Goal: Information Seeking & Learning: Learn about a topic

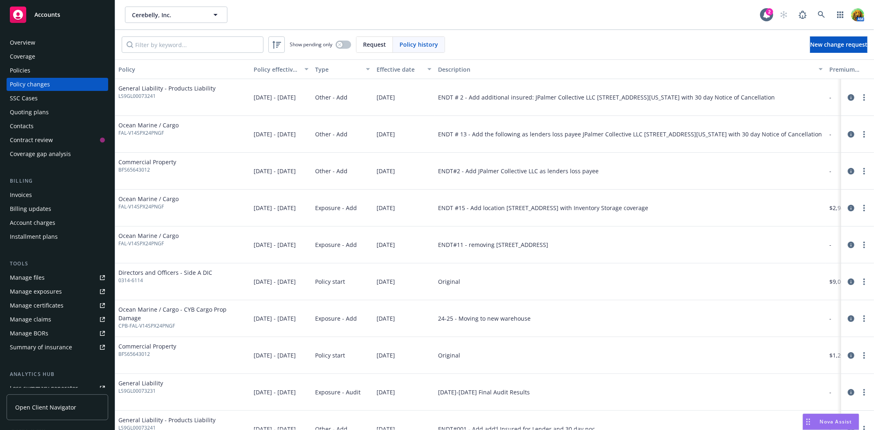
click at [29, 68] on div "Policies" at bounding box center [20, 70] width 20 height 13
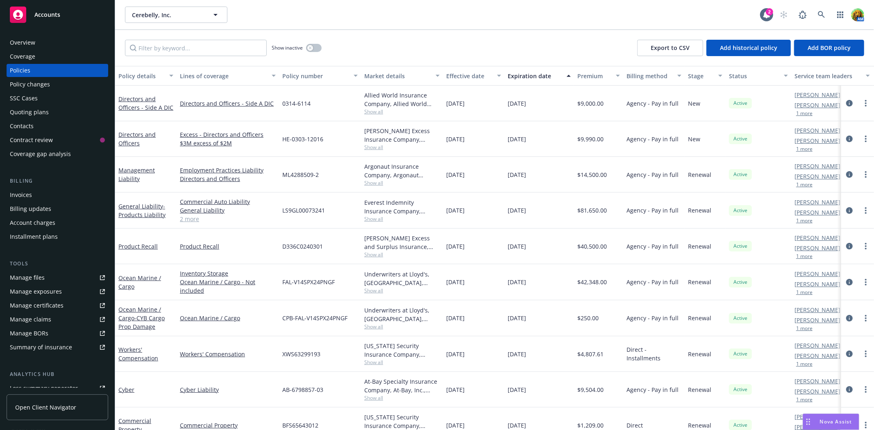
click at [21, 192] on div "Invoices" at bounding box center [21, 194] width 22 height 13
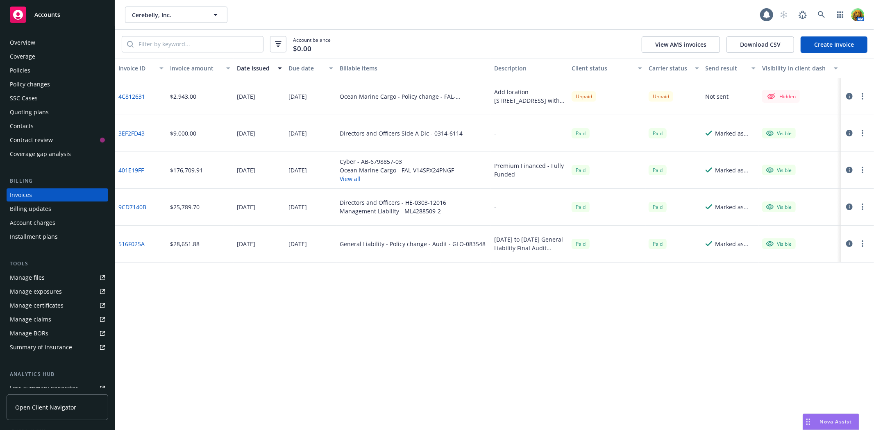
click at [853, 95] on icon "button" at bounding box center [849, 96] width 7 height 7
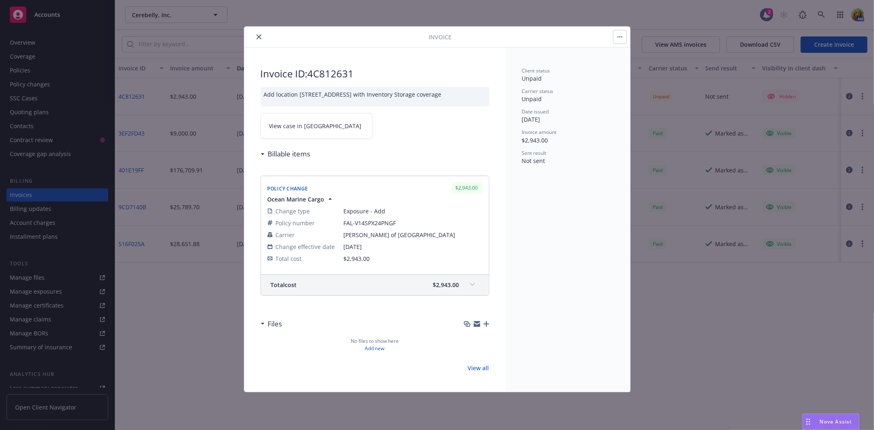
click at [623, 39] on button "button" at bounding box center [619, 36] width 13 height 13
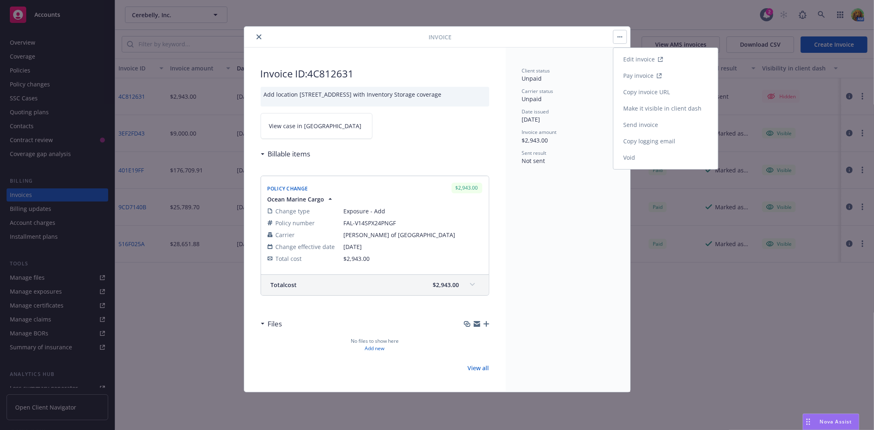
click at [639, 109] on link "Make it visible in client dash" at bounding box center [665, 108] width 104 height 16
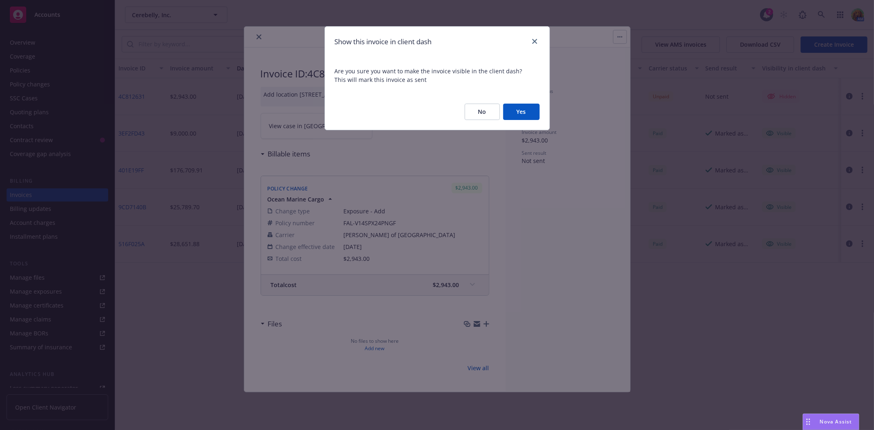
click at [525, 112] on button "Yes" at bounding box center [521, 112] width 36 height 16
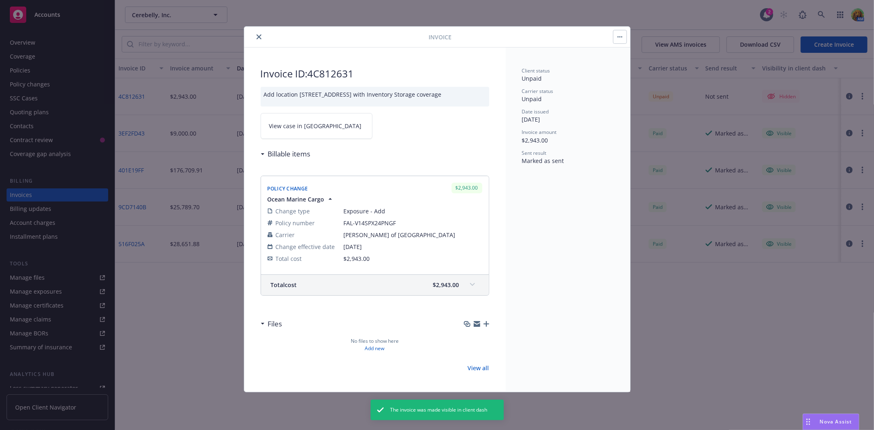
scroll to position [0, 0]
click at [470, 286] on icon at bounding box center [472, 284] width 5 height 3
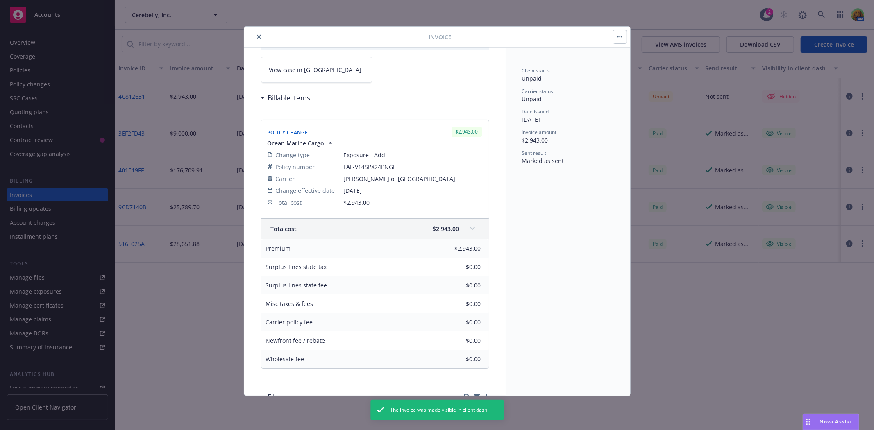
scroll to position [129, 0]
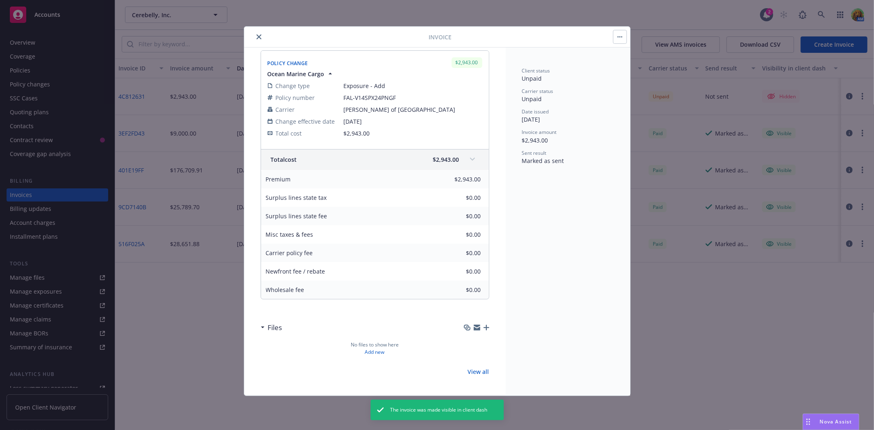
click at [483, 326] on icon "button" at bounding box center [486, 328] width 6 height 6
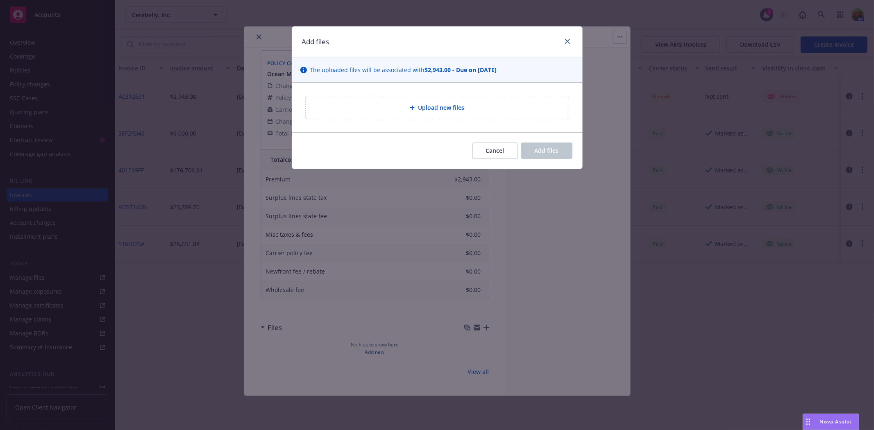
click at [413, 100] on div "Upload new files" at bounding box center [437, 107] width 263 height 23
click at [498, 152] on span "Cancel" at bounding box center [495, 151] width 18 height 8
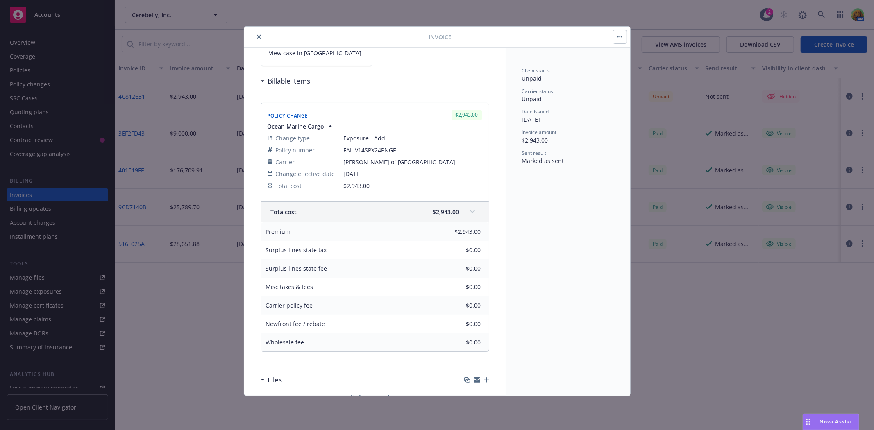
scroll to position [0, 0]
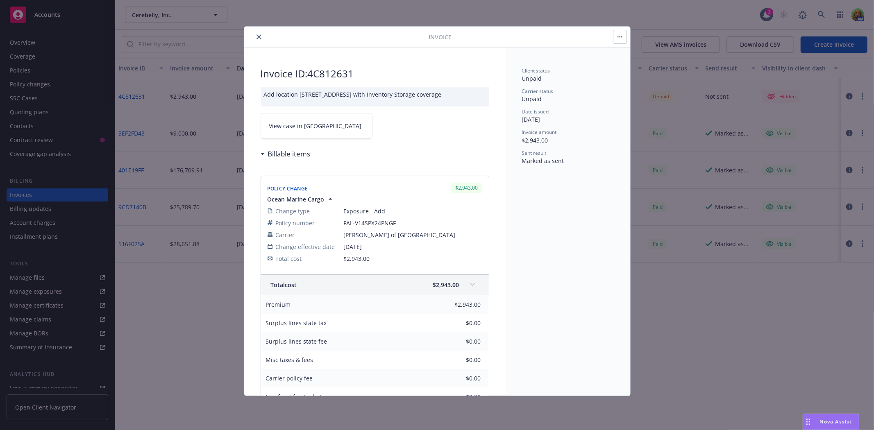
click at [616, 38] on button "button" at bounding box center [619, 36] width 13 height 13
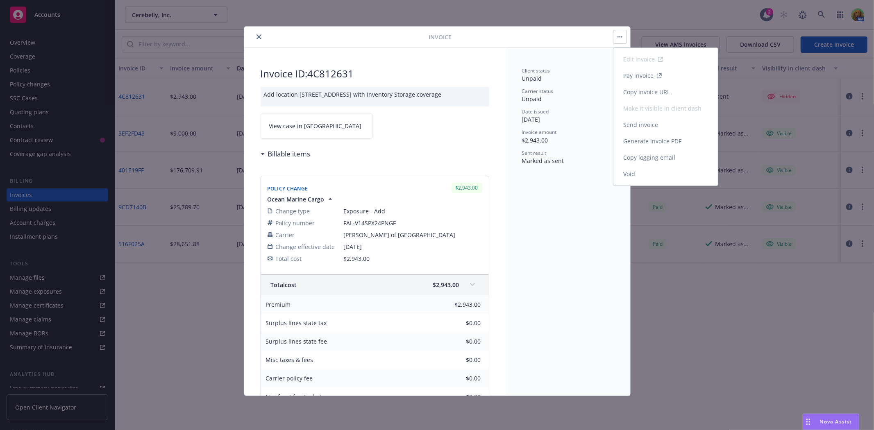
click at [637, 124] on link "Send invoice" at bounding box center [665, 125] width 104 height 16
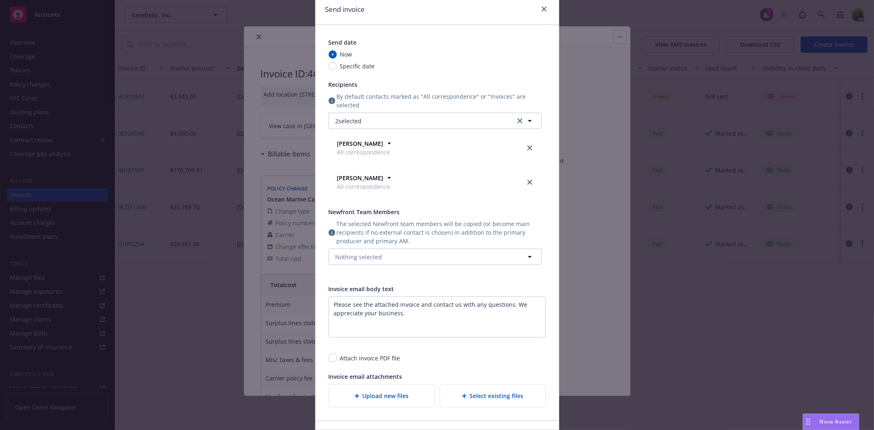
scroll to position [91, 0]
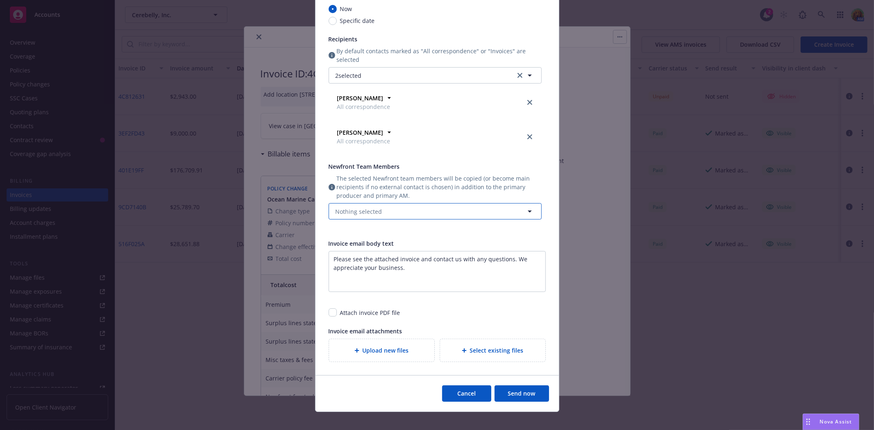
click at [394, 216] on button "Nothing selected" at bounding box center [435, 211] width 213 height 16
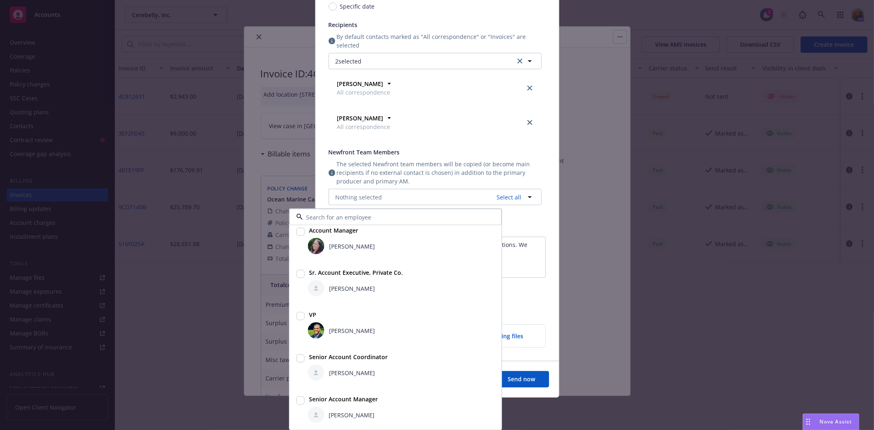
scroll to position [113, 0]
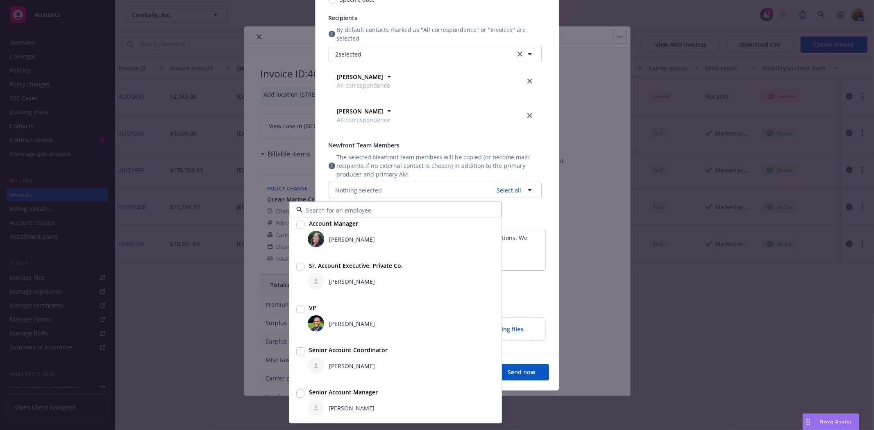
click at [296, 350] on input "checkbox" at bounding box center [300, 351] width 8 height 8
checkbox input "true"
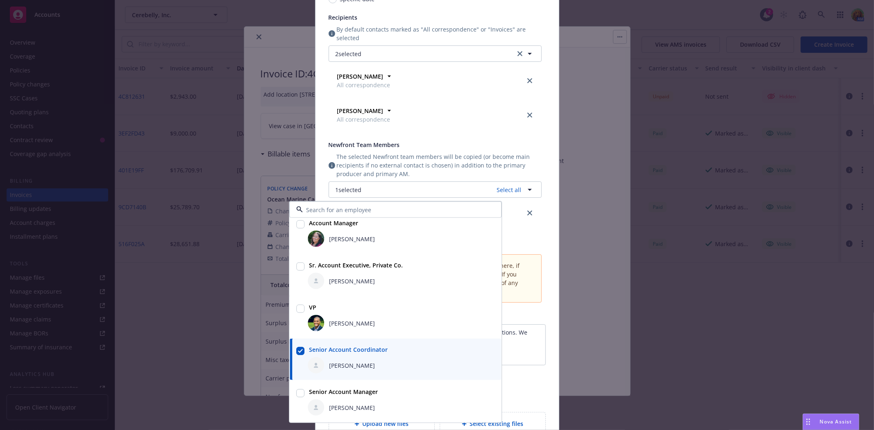
click at [490, 137] on div "Send date Now Specific date Recipients By default contacts marked as "All corre…" at bounding box center [435, 137] width 213 height 332
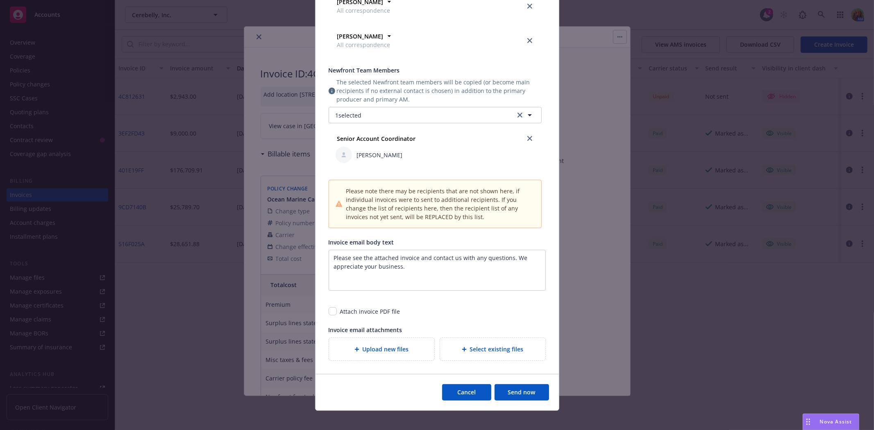
scroll to position [208, 0]
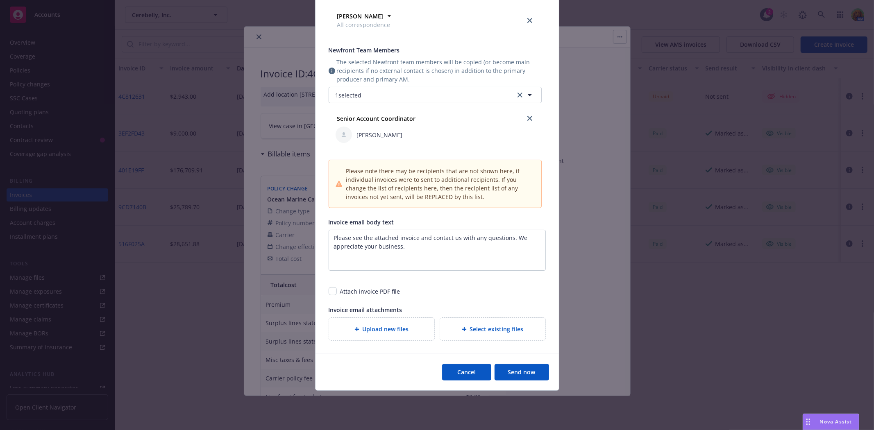
click at [472, 330] on span "Select existing files" at bounding box center [497, 329] width 54 height 9
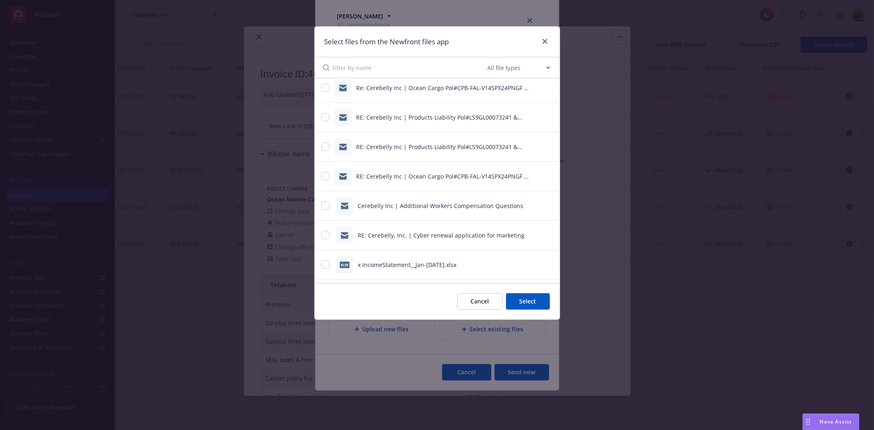
scroll to position [45, 0]
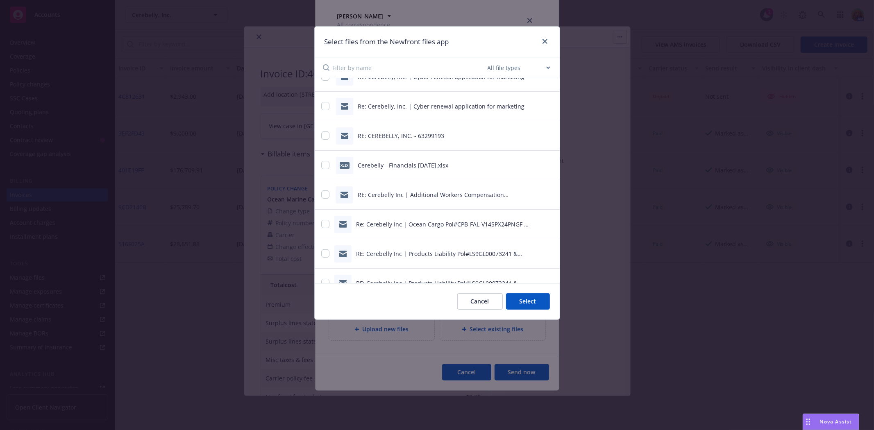
click at [484, 299] on button "Cancel" at bounding box center [479, 301] width 45 height 16
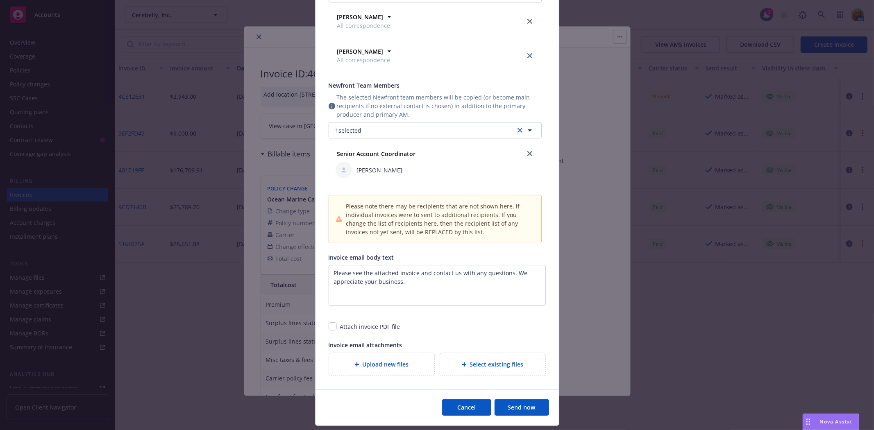
scroll to position [182, 0]
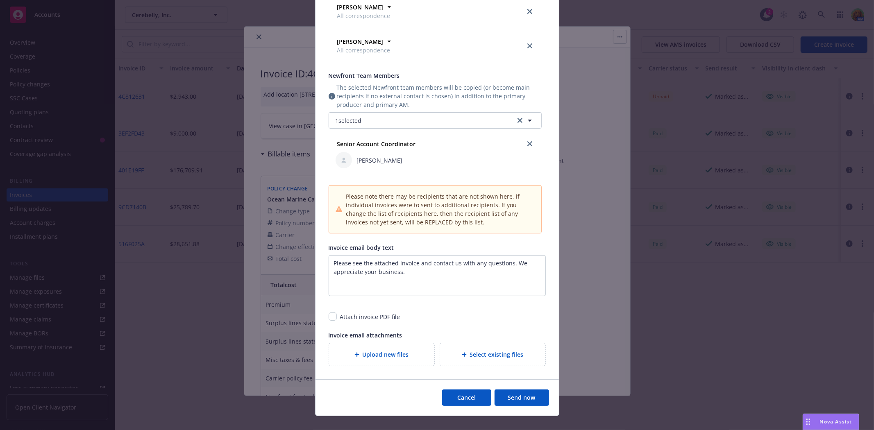
click at [390, 347] on div "Upload new files" at bounding box center [381, 354] width 105 height 23
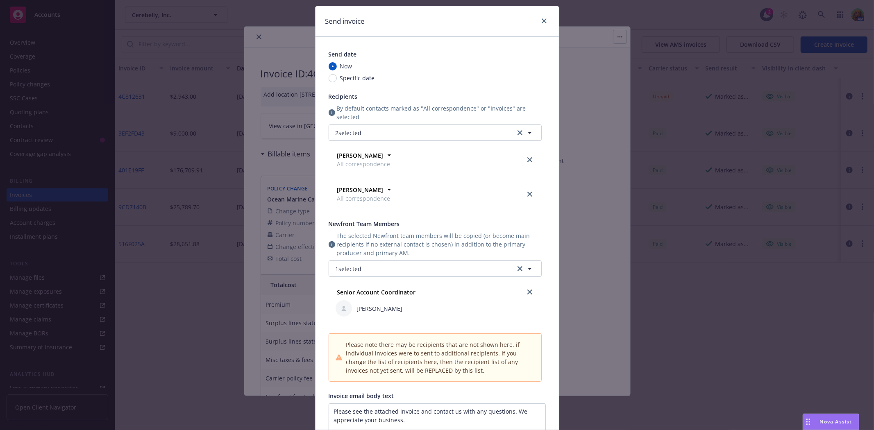
scroll to position [0, 0]
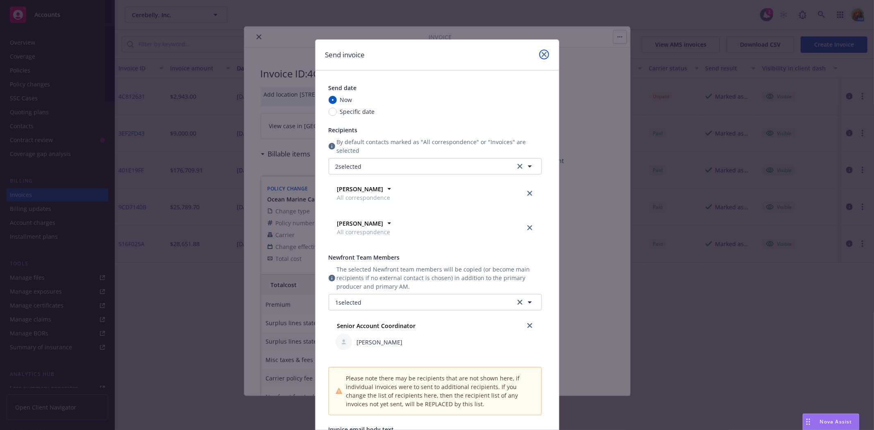
click at [540, 58] on link "close" at bounding box center [544, 55] width 10 height 10
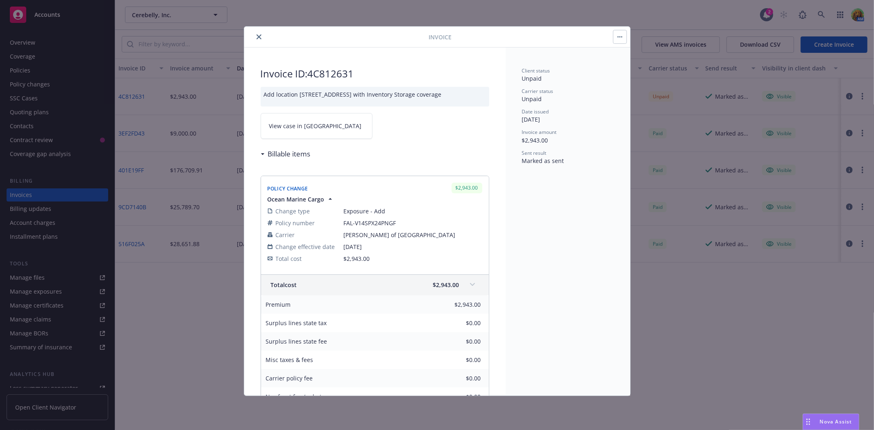
click at [618, 39] on button "button" at bounding box center [619, 36] width 13 height 13
click at [260, 39] on icon "close" at bounding box center [258, 36] width 5 height 5
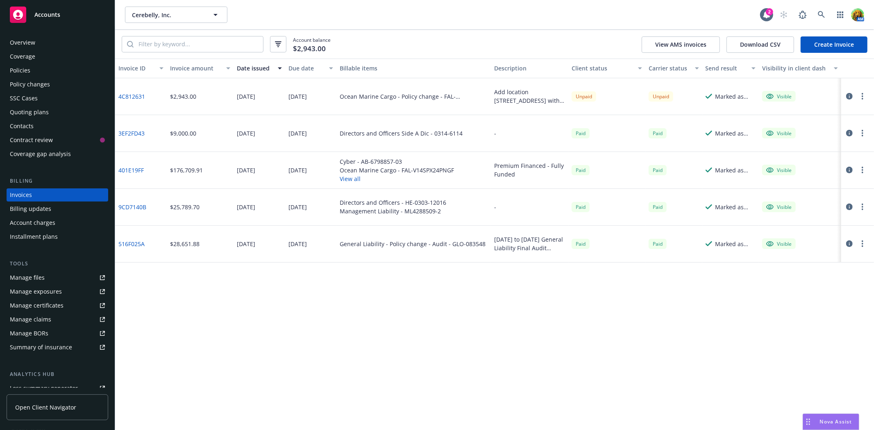
click at [863, 97] on button "button" at bounding box center [862, 96] width 10 height 10
click at [846, 97] on icon "button" at bounding box center [849, 96] width 7 height 7
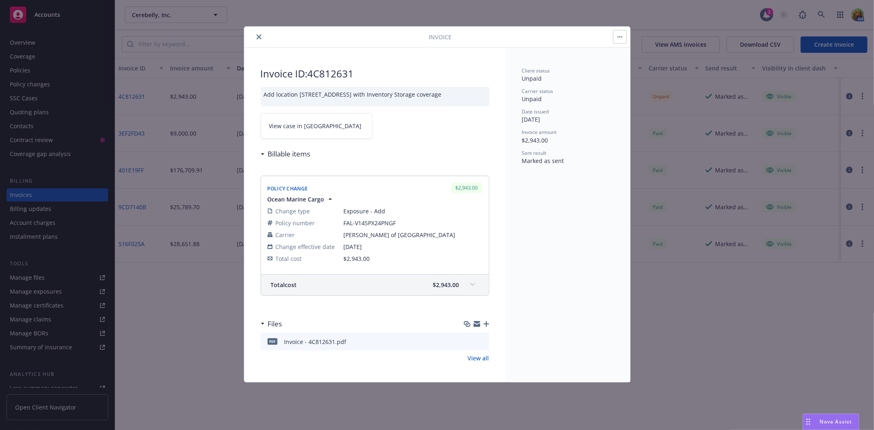
click at [621, 37] on icon "button" at bounding box center [621, 36] width 1 height 1
drag, startPoint x: 262, startPoint y: 93, endPoint x: 367, endPoint y: 108, distance: 105.6
click at [367, 107] on div "Add location 1150 West 115th Street, Bolingbrook, IL 60490 United States with I…" at bounding box center [375, 97] width 229 height 20
copy div "Add location 1150 West 115th Street, Bolingbrook, IL 60490 United States with I…"
click at [485, 344] on icon "preview file" at bounding box center [481, 341] width 7 height 6
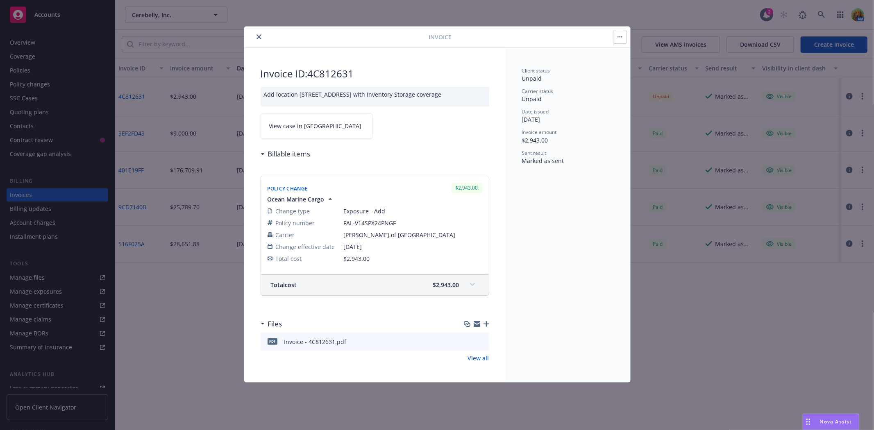
click at [260, 38] on icon "close" at bounding box center [258, 36] width 5 height 5
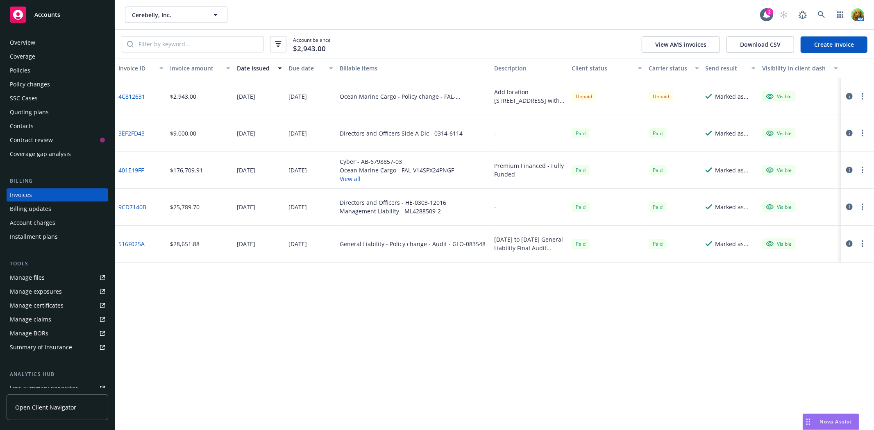
click at [138, 96] on link "4C812631" at bounding box center [131, 96] width 27 height 9
click at [849, 97] on icon "button" at bounding box center [849, 96] width 7 height 7
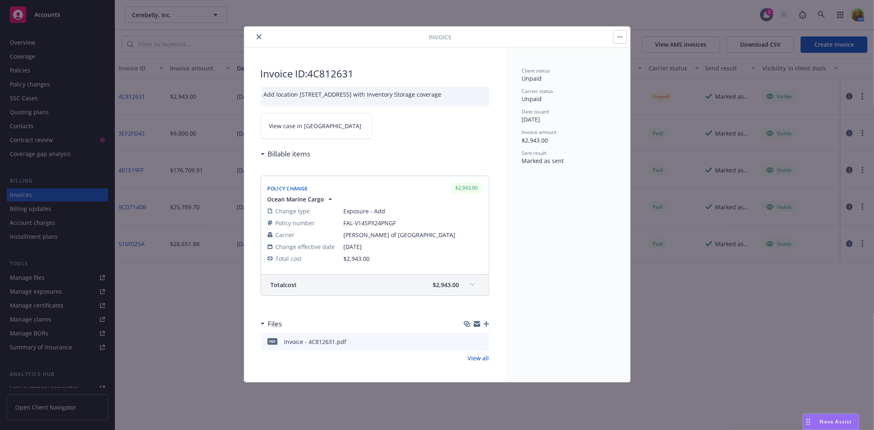
click at [614, 41] on button "button" at bounding box center [619, 36] width 13 height 13
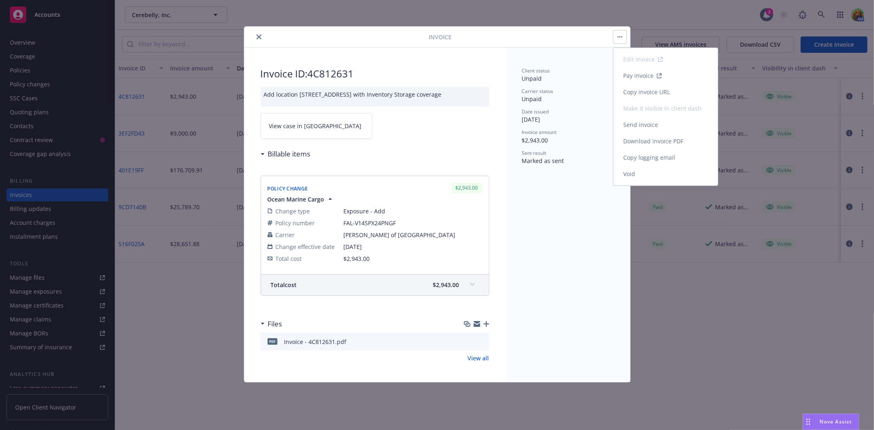
click at [634, 121] on link "Send invoice" at bounding box center [665, 125] width 104 height 16
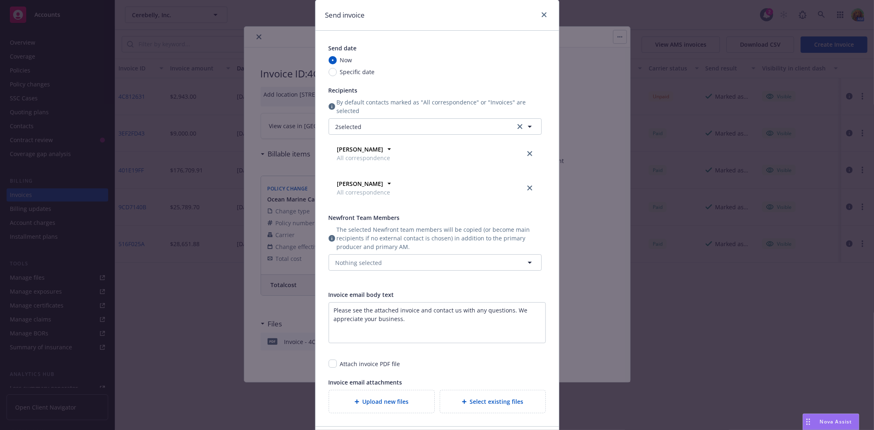
scroll to position [91, 0]
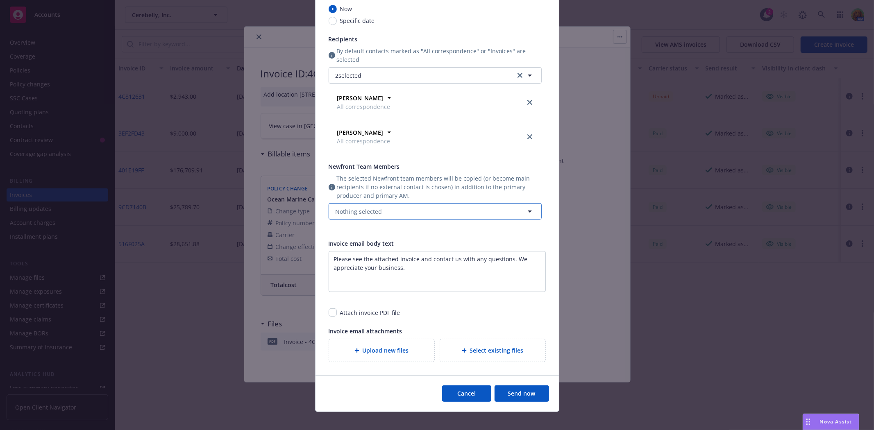
click at [357, 216] on button "Nothing selected" at bounding box center [435, 211] width 213 height 16
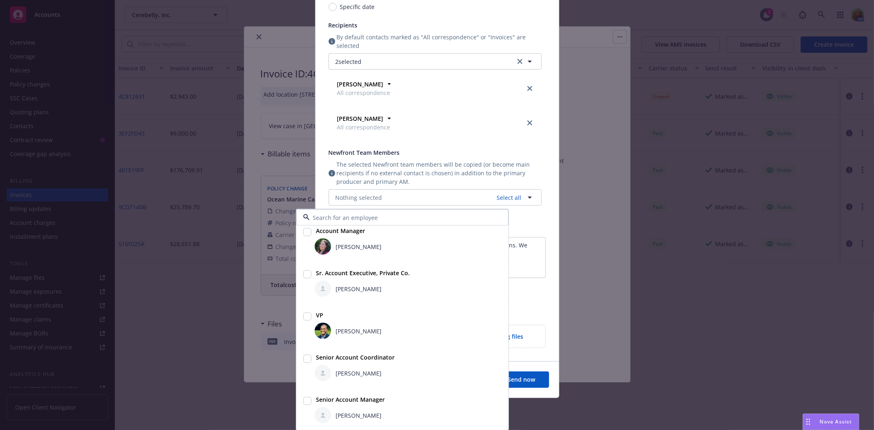
scroll to position [113, 0]
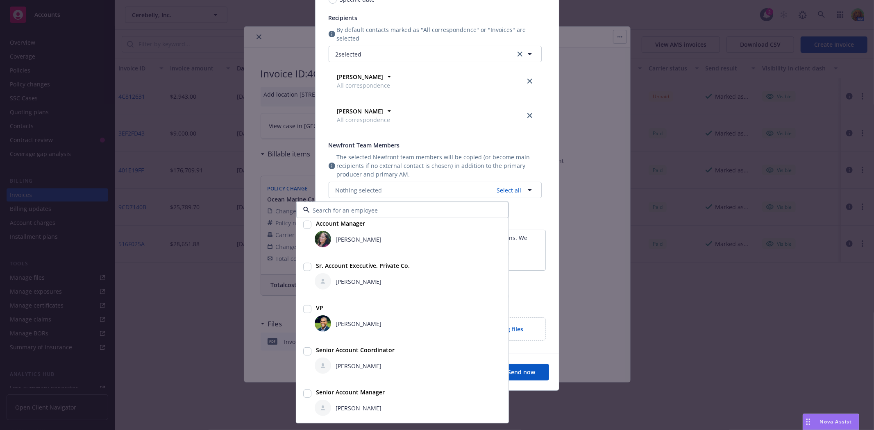
click at [304, 350] on input "checkbox" at bounding box center [307, 351] width 8 height 8
checkbox input "true"
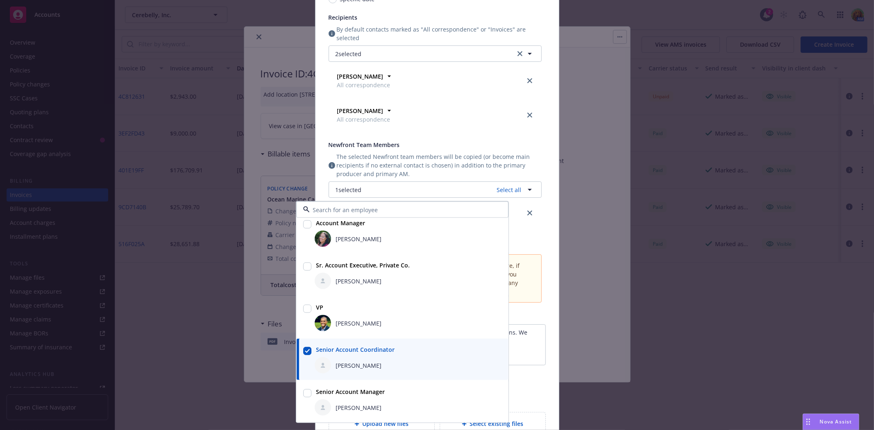
click at [567, 269] on div "Send invoice Send date Now Specific date Recipients By default contacts marked …" at bounding box center [437, 206] width 270 height 585
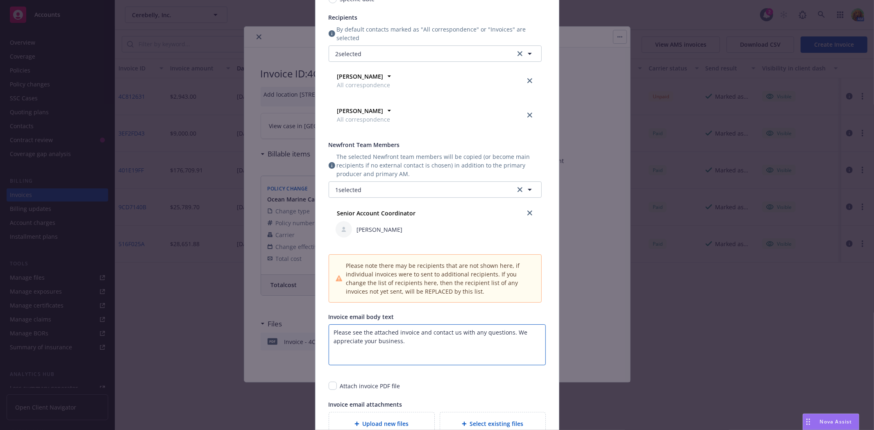
click at [509, 332] on textarea "Please see the attached invoice and contact us with any questions. We appreciat…" at bounding box center [437, 344] width 217 height 41
click at [395, 331] on textarea "Please see the attached invoice and contact us with any questions. The due date…" at bounding box center [437, 344] width 217 height 41
type textarea "Please see the attached invoice and contact us with any questions. The due date…"
click at [390, 423] on span "Upload new files" at bounding box center [386, 424] width 46 height 9
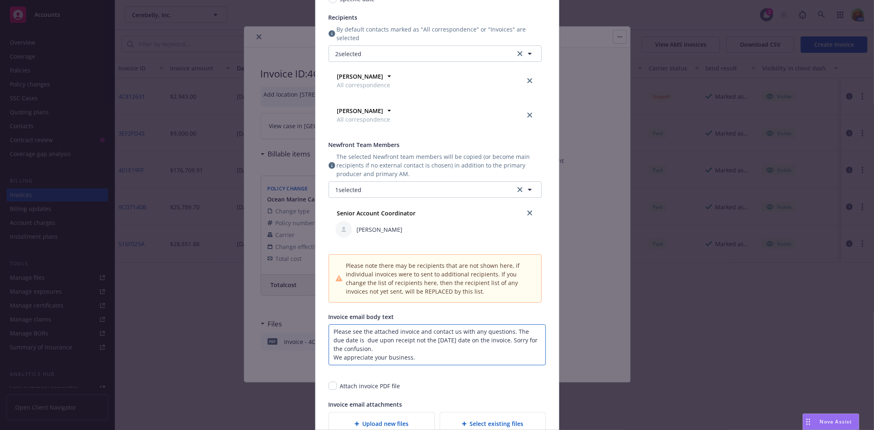
click at [383, 353] on textarea "Please see the attached invoice and contact us with any questions. The due date…" at bounding box center [437, 344] width 217 height 41
click at [394, 329] on textarea "Please see the attached invoice and contact us with any questions. The due date…" at bounding box center [437, 344] width 217 height 41
type textarea "x"
type textarea "Please see the attached invoice and contact us with any questions. The due date…"
type textarea "x"
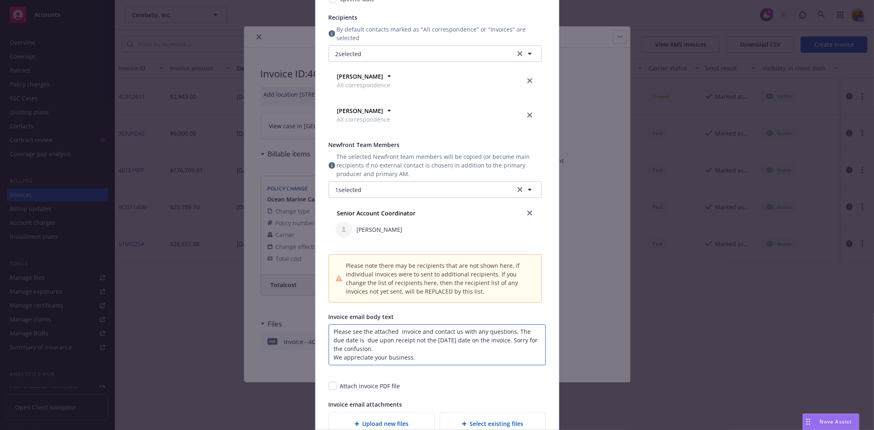
type textarea "Please see the attached invoice and contact us with any questions. The due date…"
type textarea "x"
type textarea "Please see the attached Pinvoice and contact us with any questions. The due dat…"
type textarea "x"
type textarea "Please see the attached invoice and contact us with any questions. The due date…"
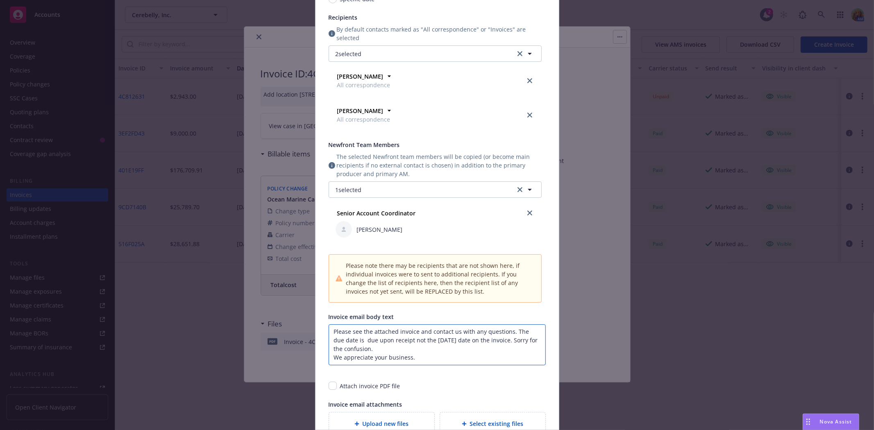
type textarea "x"
type textarea "Please see the attached einvoice and contact us with any questions. The due dat…"
type textarea "x"
type textarea "Please see the attached eninvoice and contact us with any questions. The due da…"
type textarea "x"
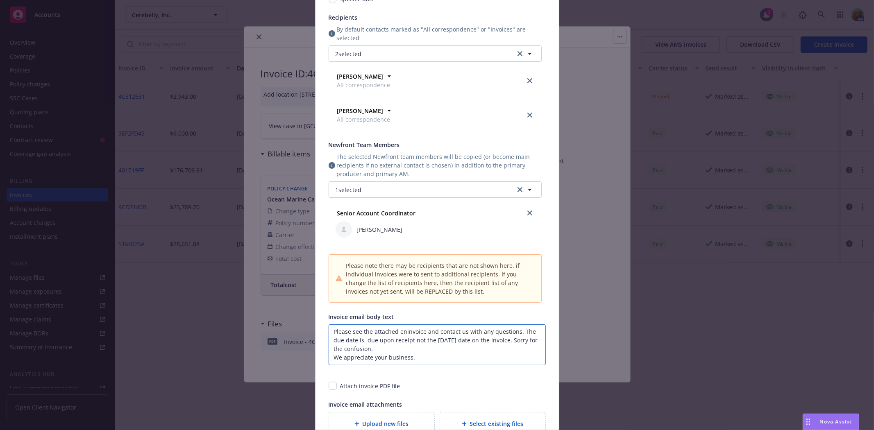
type textarea "Please see the attached endinvoice and contact us with any questions. The due d…"
type textarea "x"
type textarea "Please see the attached endoinvoice and contact us with any questions. The due …"
type textarea "x"
type textarea "Please see the attached endorinvoice and contact us with any questions. The due…"
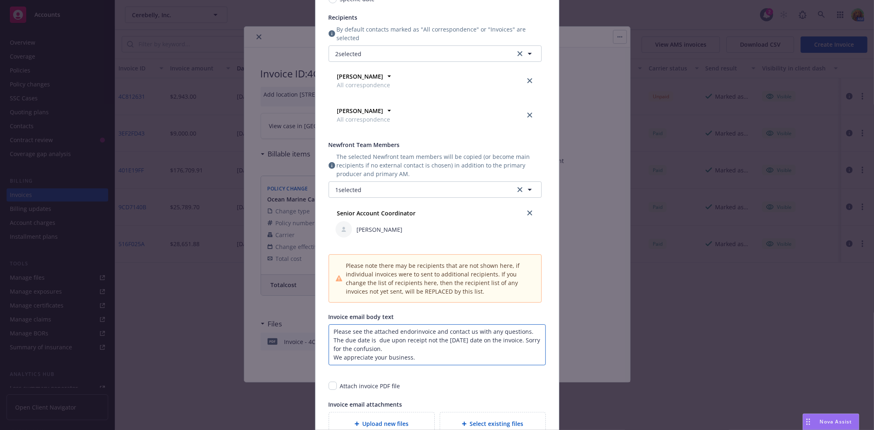
type textarea "x"
type textarea "Please see the attached endorsinvoice and contact us with any questions. The du…"
type textarea "x"
type textarea "Please see the attached endorseinvoice and contact us with any questions. The d…"
type textarea "x"
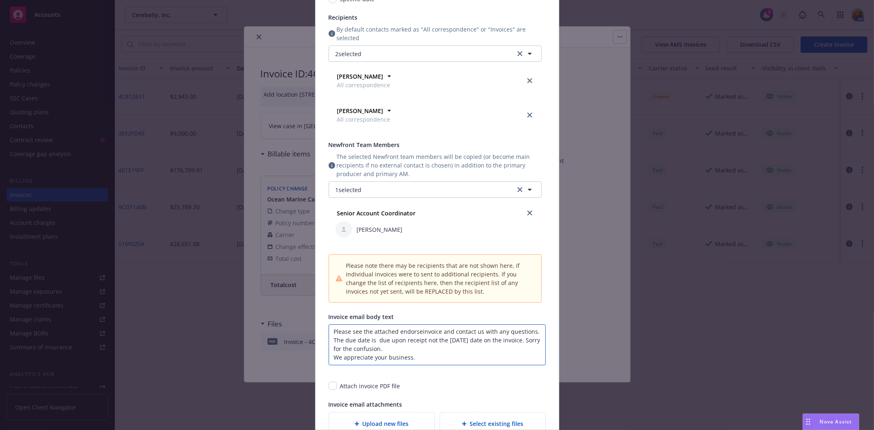
type textarea "Please see the attached endorseminvoice and contact us with any questions. The …"
type textarea "x"
type textarea "Please see the attached endorsemeinvoice and contact us with any questions. The…"
type textarea "x"
type textarea "Please see the attached endorsementinvoice and contact us with any questions. T…"
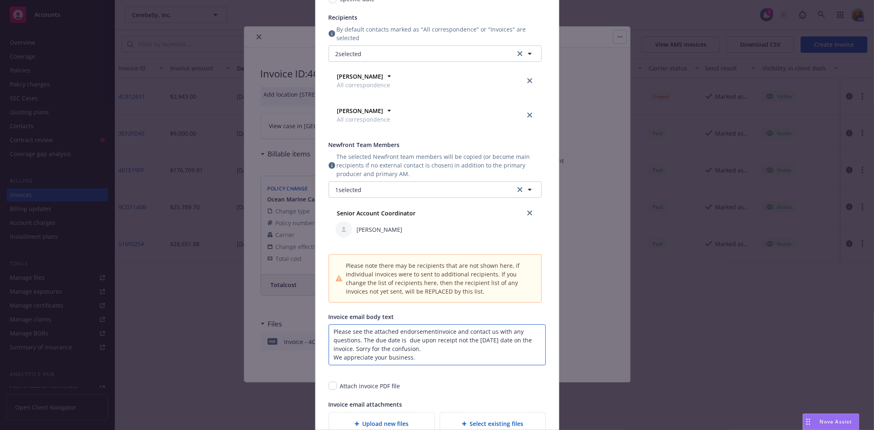
type textarea "x"
type textarea "Please see the attached endorsement invoice and contact us with any questions. …"
type textarea "x"
type textarea "Please see the attached endorsement ainvoice and contact us with any questions.…"
type textarea "x"
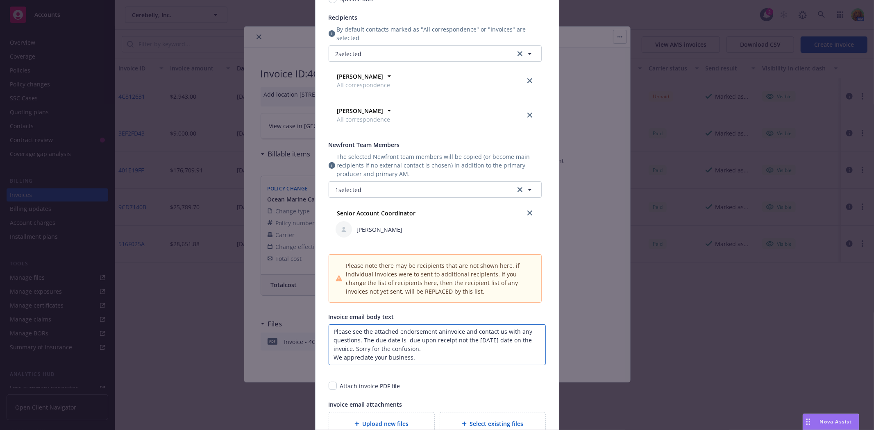
type textarea "Please see the attached endorsement andinvoice and contact us with any question…"
type textarea "x"
type textarea "Please see the attached endorsement and invoice and contact us with any questio…"
click at [464, 333] on textarea "Please see the attached endorsement and invoice and contact us with any questio…" at bounding box center [437, 344] width 217 height 41
click at [432, 332] on textarea "Please see the attached endorsement and invoice and contact us with any questio…" at bounding box center [437, 344] width 217 height 41
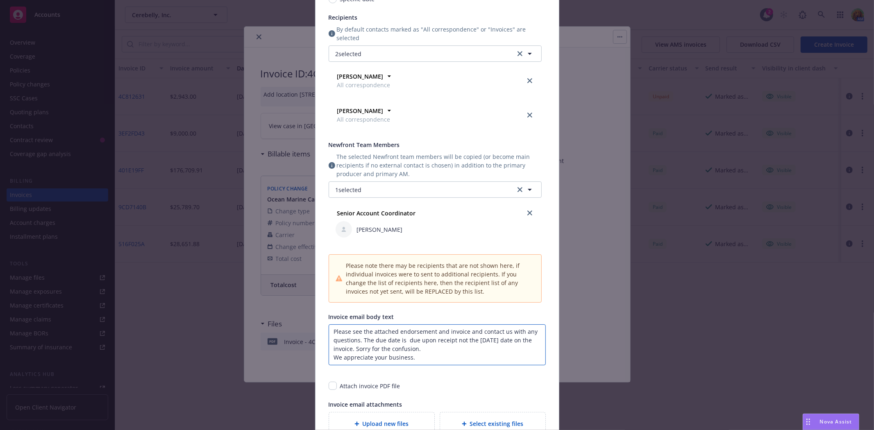
paste textarea "2025 Ocean Marine - Cargo ENDT # 15 - Add Inventory Storage coverage for locati…"
type textarea "x"
type textarea "Please see the attached endorsement 2025 Ocean Marine - Cargo ENDT # 15 - Add I…"
click at [432, 330] on textarea "Please see the attached endorsement 2025 Ocean Marine - Cargo ENDT # 15 - Add I…" at bounding box center [437, 344] width 217 height 41
type textarea "x"
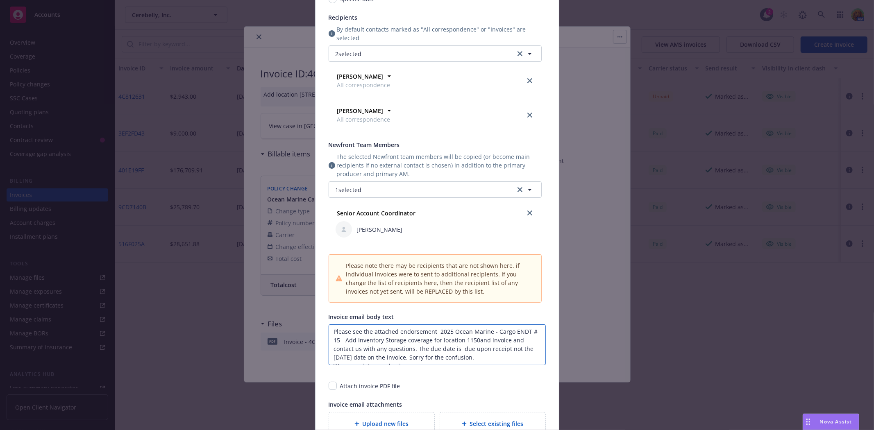
type textarea "Please see the attached endorsement 2025 Ocean Marine - Cargo ENDT # 15 - Add I…"
click at [474, 342] on textarea "Please see the attached endorsement 2025 Ocean Marine - Cargo ENDT # 15 - Add I…" at bounding box center [437, 344] width 217 height 41
type textarea "x"
type textarea "Please see the attached endorsement 2025 Ocean Marine - Cargo ENDT # 15 - Add I…"
drag, startPoint x: 507, startPoint y: 340, endPoint x: 410, endPoint y: 350, distance: 98.0
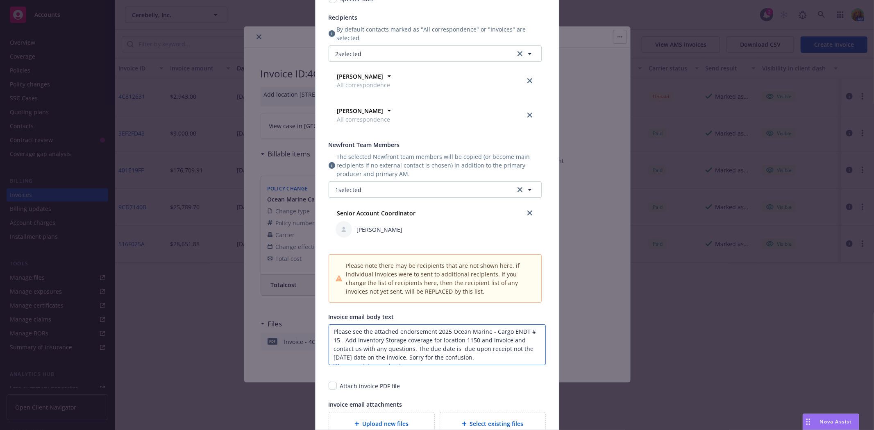
click at [410, 350] on textarea "Please see the attached endorsement 2025 Ocean Marine - Cargo ENDT # 15 - Add I…" at bounding box center [437, 344] width 217 height 41
type textarea "x"
type textarea "Please see the attached endorsement 2025 Ocean Marine - Cargo ENDT # 15 - Add I…"
type textarea "x"
type textarea "Please see the attached endorsement 2025 Ocean Marine - Cargo ENDT # 15 - Add I…"
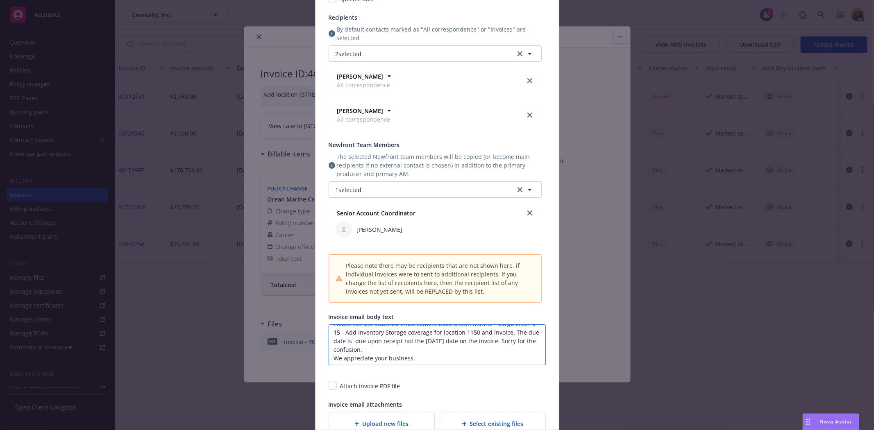
scroll to position [9, 0]
click at [404, 347] on textarea "Please see the attached endorsement 2025 Ocean Marine - Cargo ENDT # 15 - Add I…" at bounding box center [437, 344] width 217 height 41
type textarea "x"
type textarea "Please see the attached endorsement 2025 Ocean Marine - Cargo ENDT # 15 - Add I…"
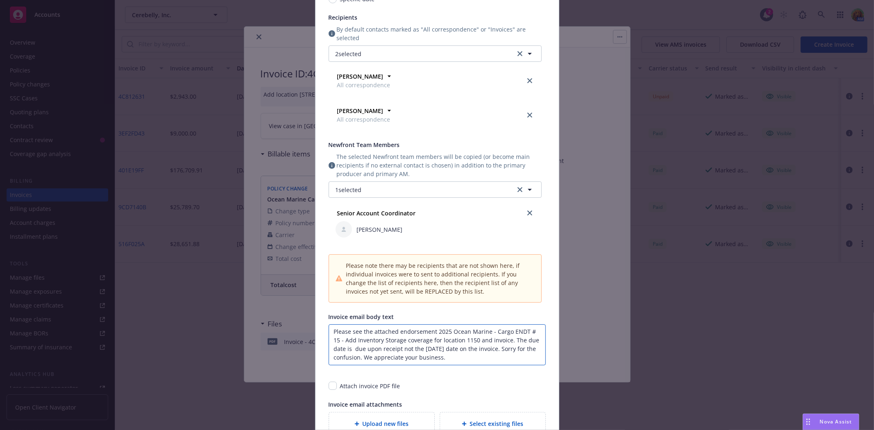
type textarea "x"
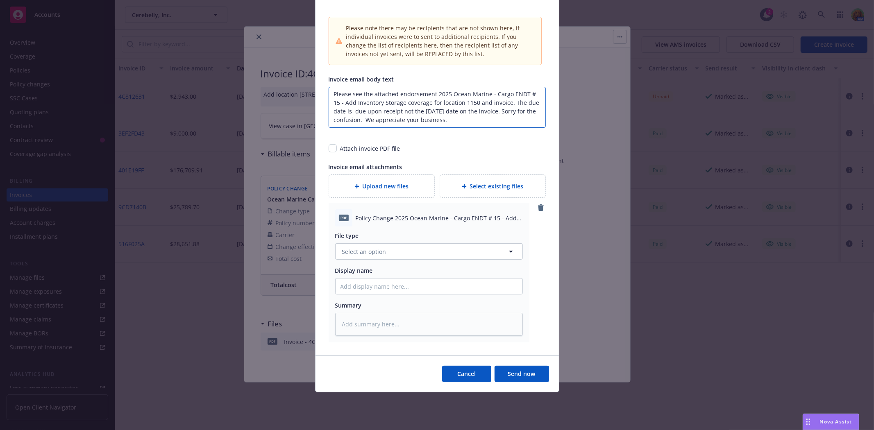
scroll to position [352, 0]
type textarea "Please see the attached endorsement 2025 Ocean Marine - Cargo ENDT # 15 - Add I…"
click at [511, 373] on button "Send now" at bounding box center [521, 372] width 54 height 16
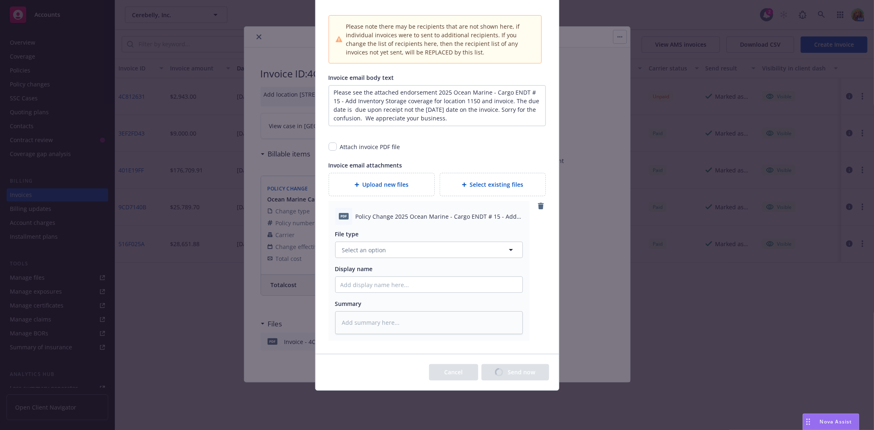
type textarea "x"
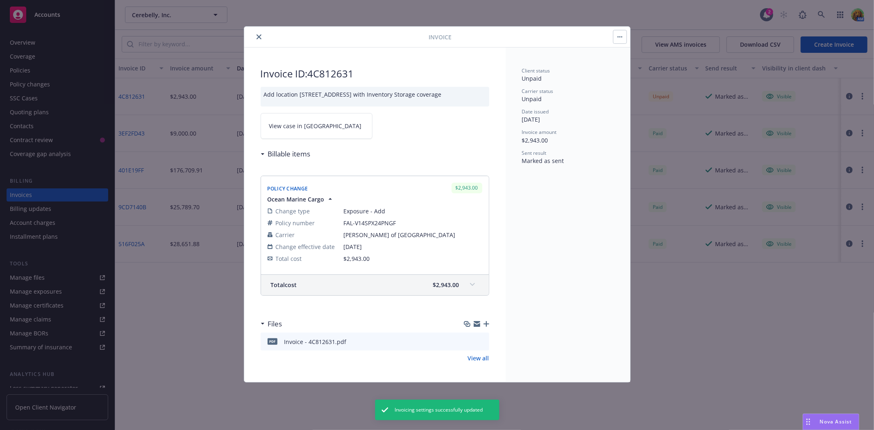
click at [259, 39] on icon "close" at bounding box center [258, 36] width 5 height 5
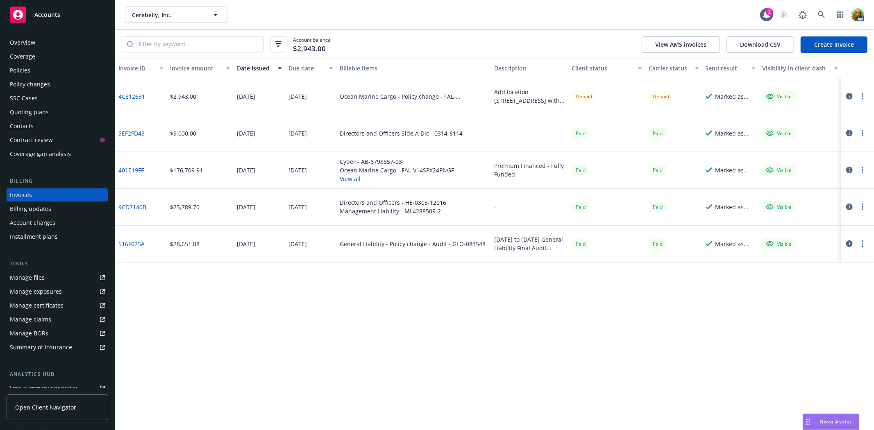
click at [850, 96] on icon "button" at bounding box center [849, 96] width 7 height 7
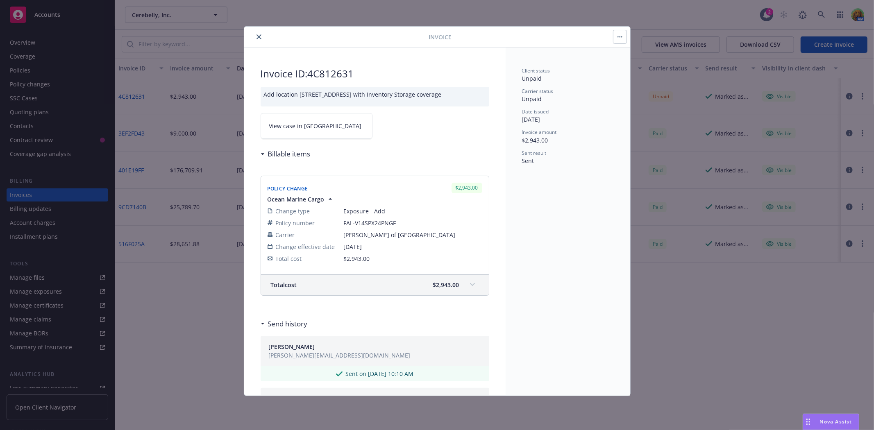
click at [259, 39] on icon "close" at bounding box center [258, 36] width 5 height 5
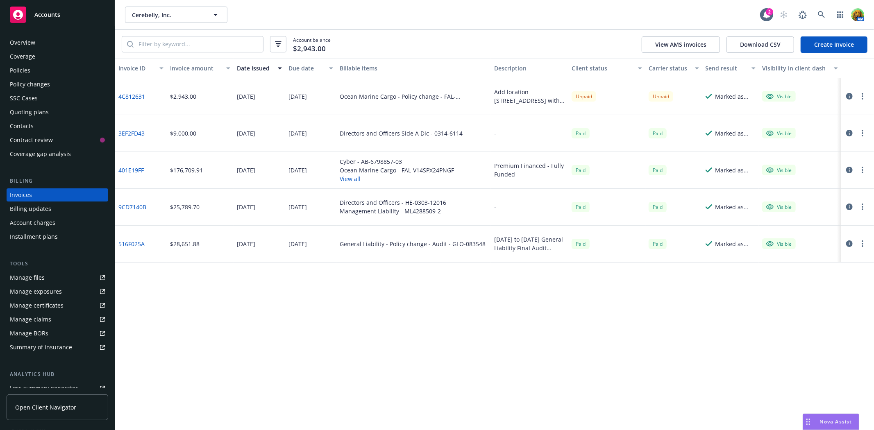
click at [39, 85] on div "Policy changes" at bounding box center [30, 84] width 40 height 13
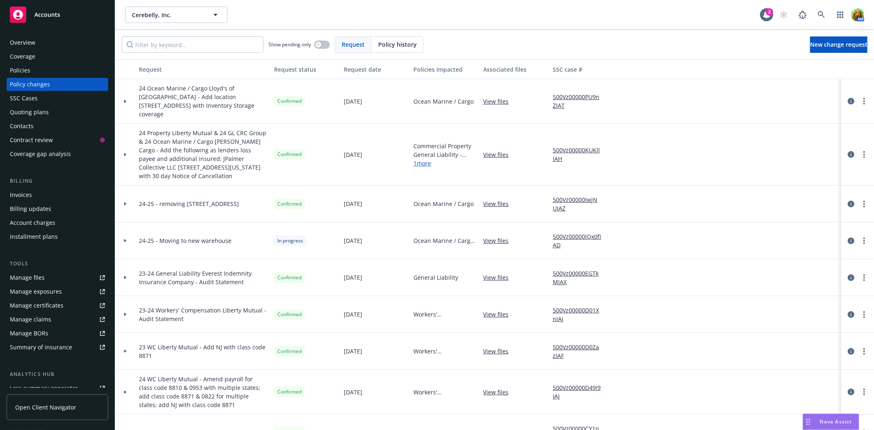
click at [500, 97] on link "View files" at bounding box center [499, 101] width 32 height 9
click at [30, 70] on div "Policies" at bounding box center [57, 70] width 95 height 13
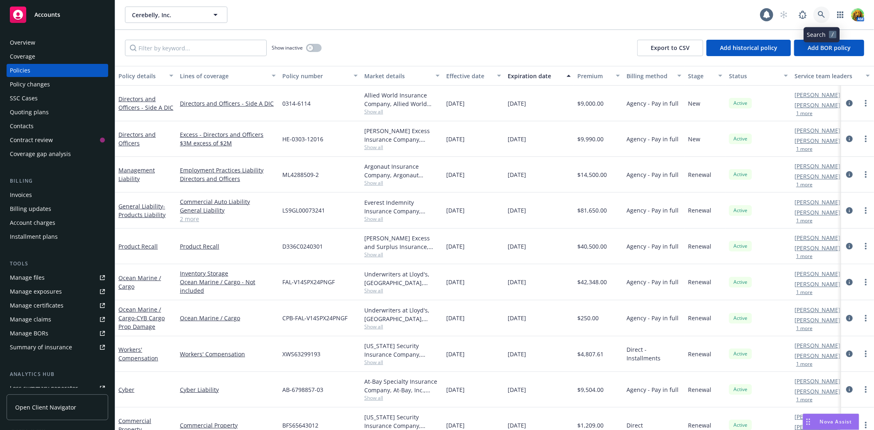
click at [823, 19] on link at bounding box center [821, 15] width 16 height 16
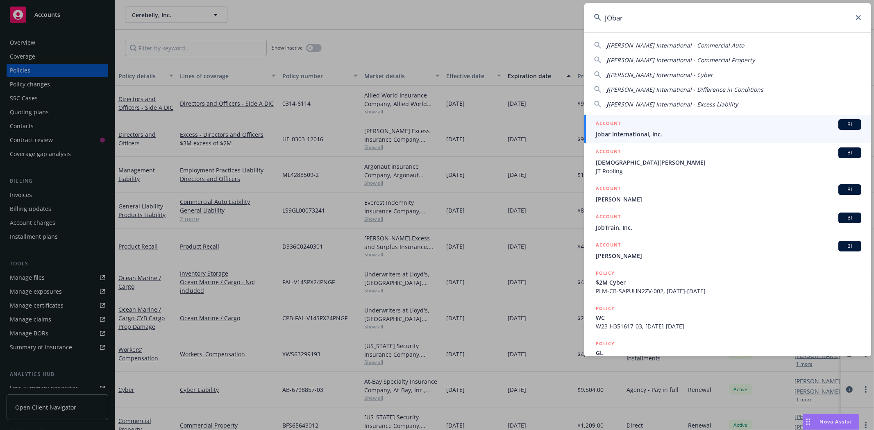
type input "JObar"
click at [605, 133] on span "Jobar International, Inc." at bounding box center [728, 134] width 265 height 9
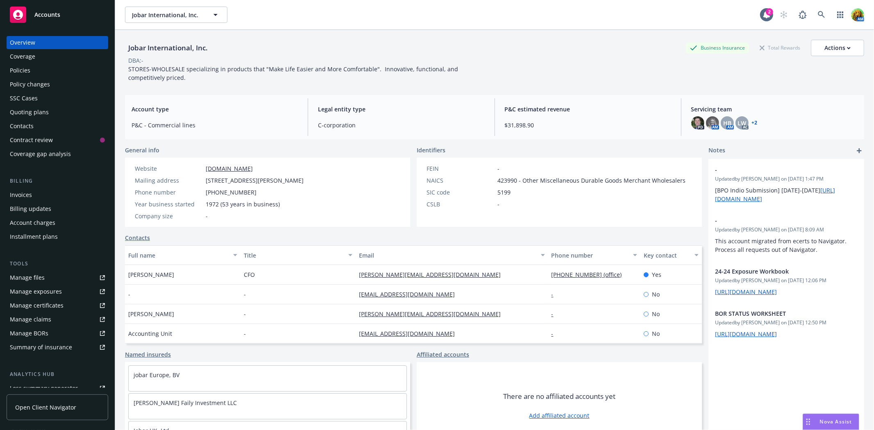
click at [25, 111] on div "Quoting plans" at bounding box center [29, 112] width 39 height 13
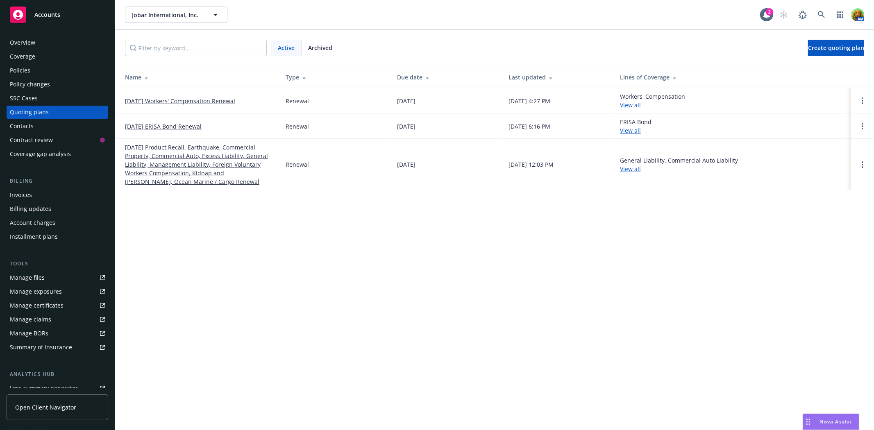
click at [332, 50] on span "Archived" at bounding box center [320, 47] width 24 height 9
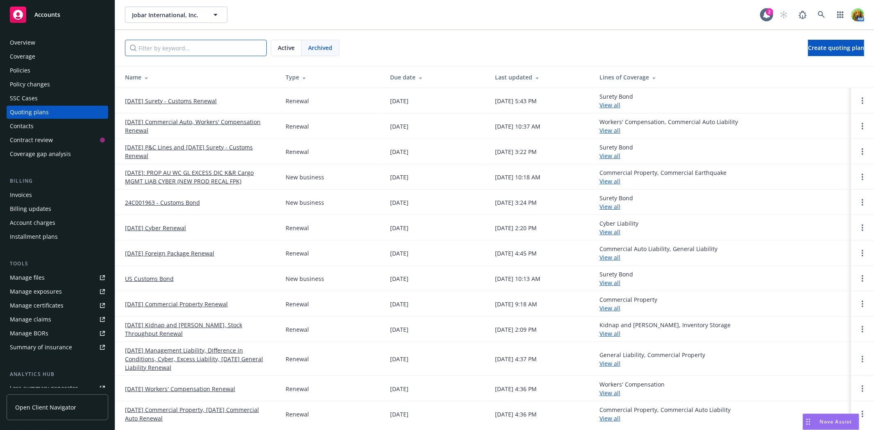
click at [230, 50] on input "Filter by keyword..." at bounding box center [196, 48] width 142 height 16
click at [215, 390] on link "08/25/24 Workers' Compensation Renewal" at bounding box center [180, 389] width 110 height 9
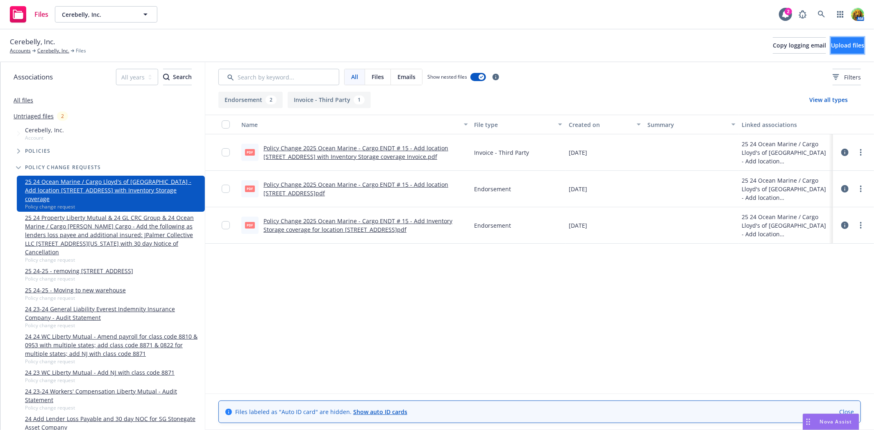
click at [836, 39] on button "Upload files" at bounding box center [847, 45] width 33 height 16
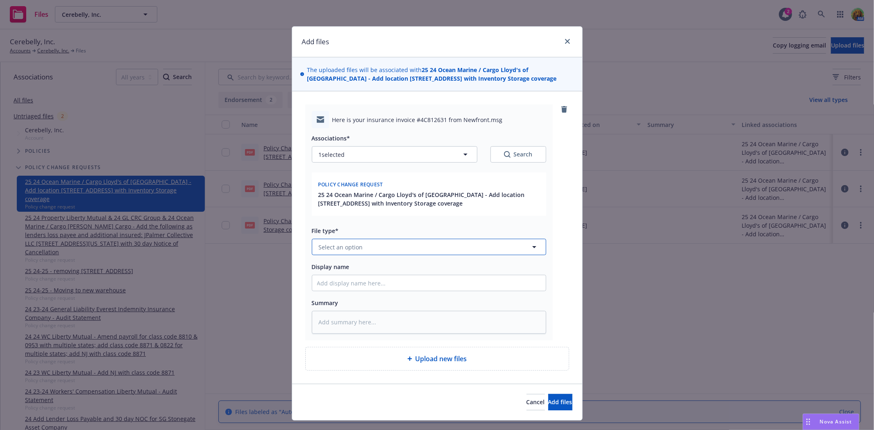
click at [429, 247] on button "Select an option" at bounding box center [429, 247] width 234 height 16
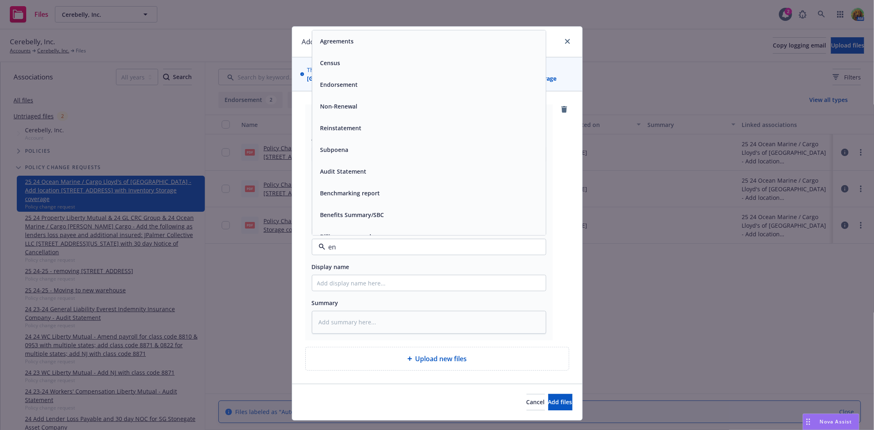
type input "end"
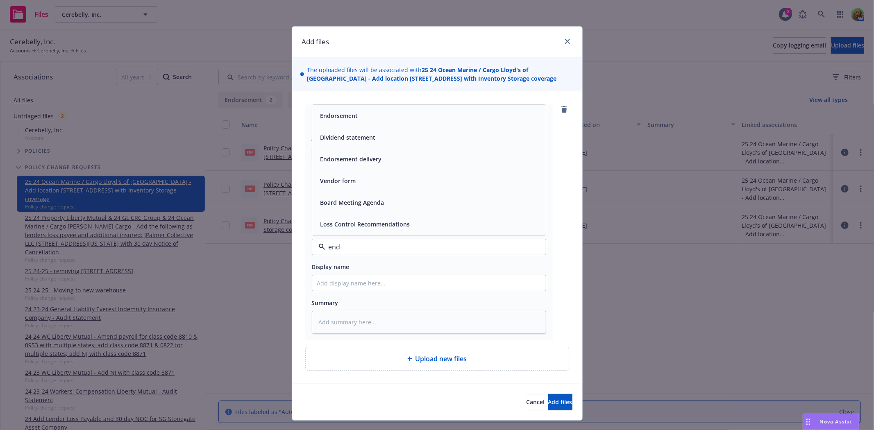
click at [379, 160] on div "Endorsement delivery" at bounding box center [429, 160] width 224 height 12
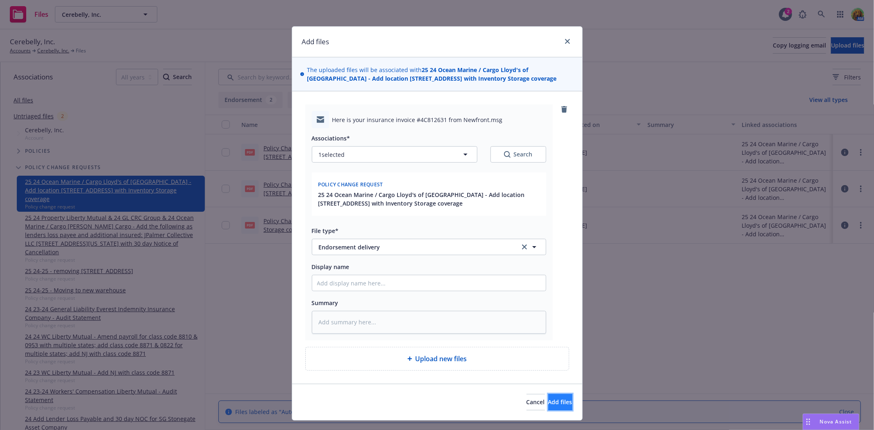
click at [548, 402] on span "Add files" at bounding box center [560, 402] width 24 height 8
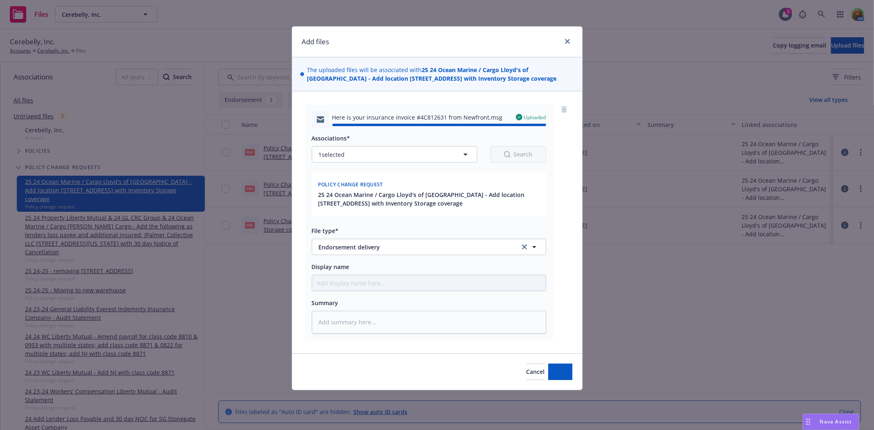
type textarea "x"
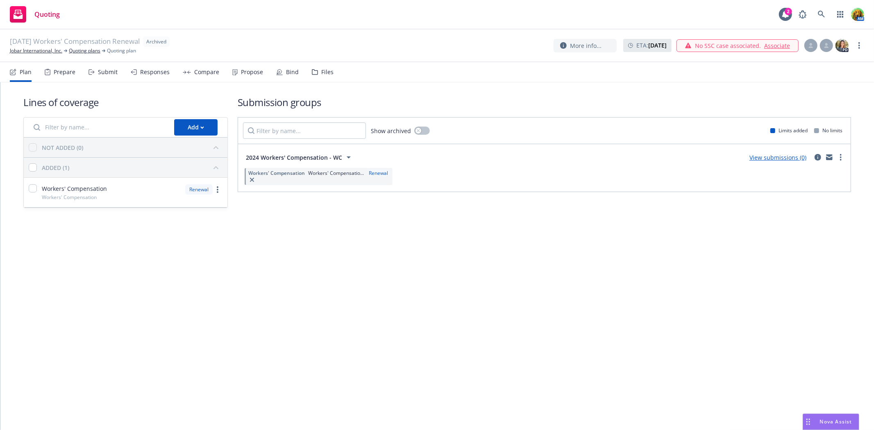
click at [321, 69] on div "Files" at bounding box center [327, 72] width 12 height 7
click at [75, 49] on link "Quoting plans" at bounding box center [85, 50] width 32 height 7
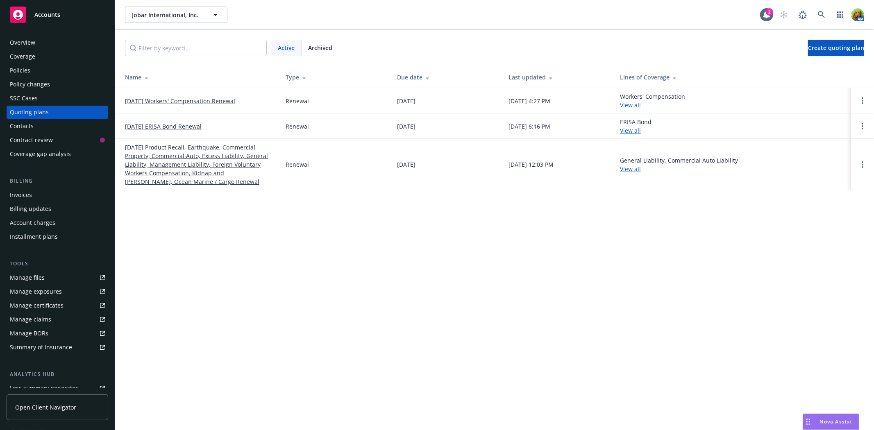
click at [324, 44] on span "Archived" at bounding box center [320, 47] width 24 height 9
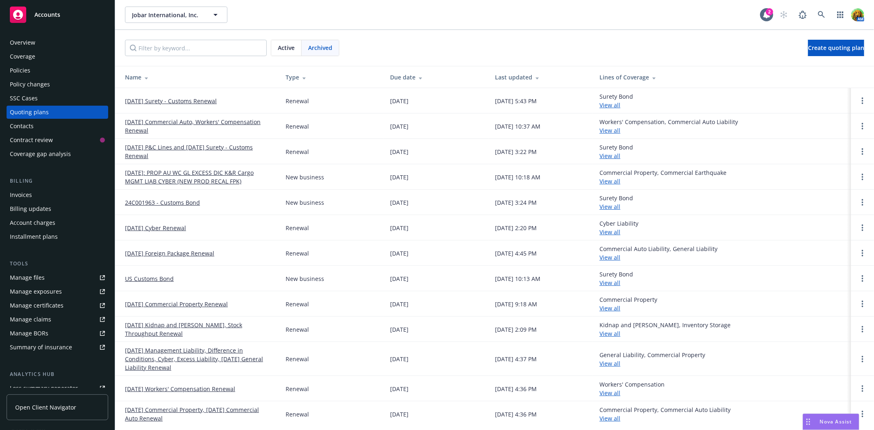
click at [401, 71] on th "Due date" at bounding box center [435, 77] width 104 height 22
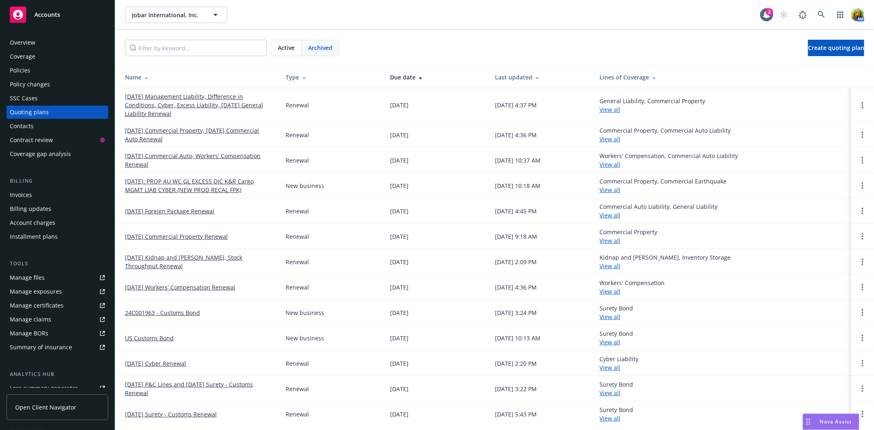
click at [198, 156] on link "[DATE] Commercial Auto, Workers' Compensation Renewal" at bounding box center [198, 160] width 147 height 17
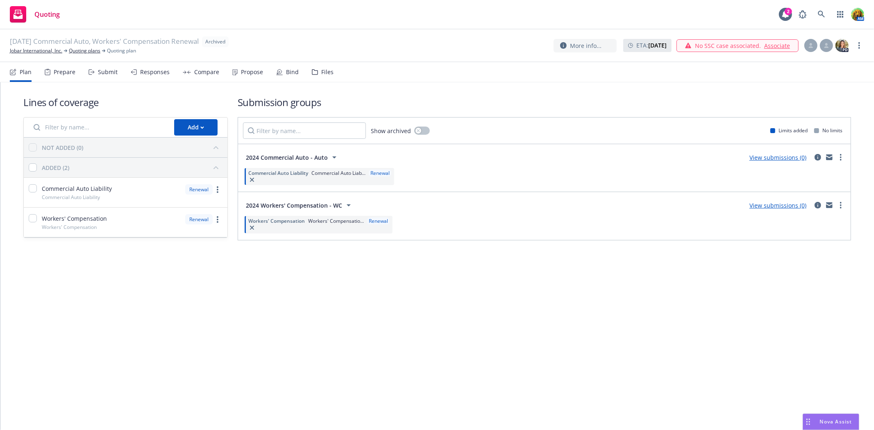
click at [107, 75] on div "Submit" at bounding box center [102, 72] width 29 height 20
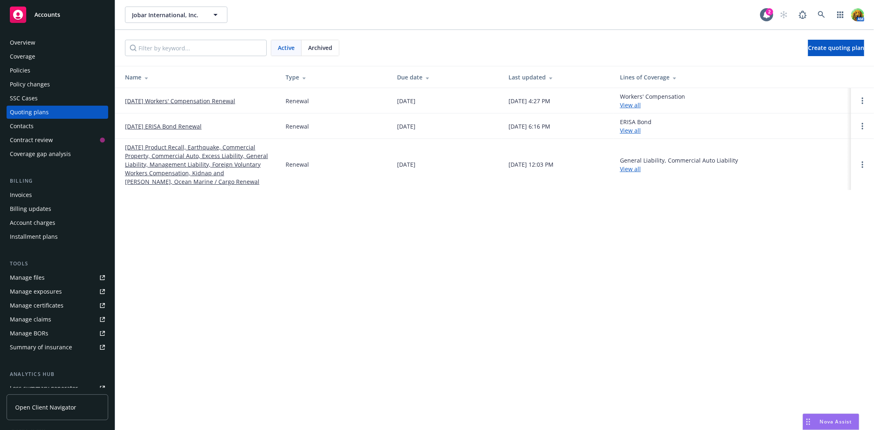
click at [315, 47] on span "Archived" at bounding box center [320, 47] width 24 height 9
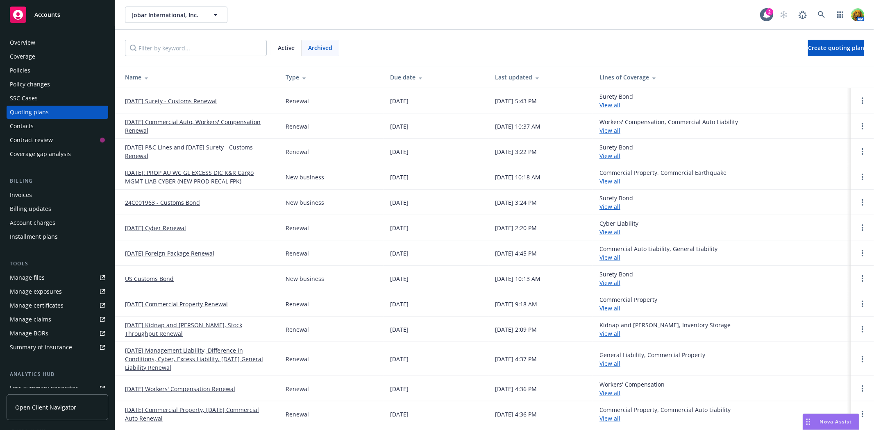
click at [27, 67] on div "Policies" at bounding box center [20, 70] width 20 height 13
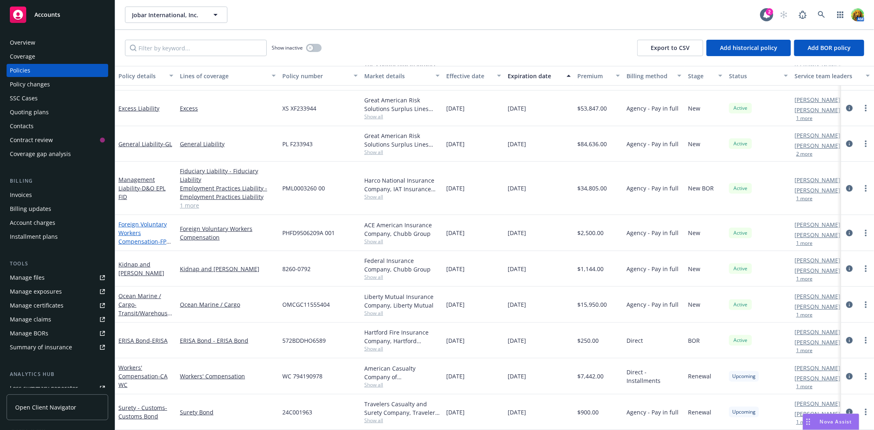
scroll to position [268, 0]
click at [46, 273] on link "Manage files" at bounding box center [58, 277] width 102 height 13
click at [36, 109] on div "Quoting plans" at bounding box center [29, 112] width 39 height 13
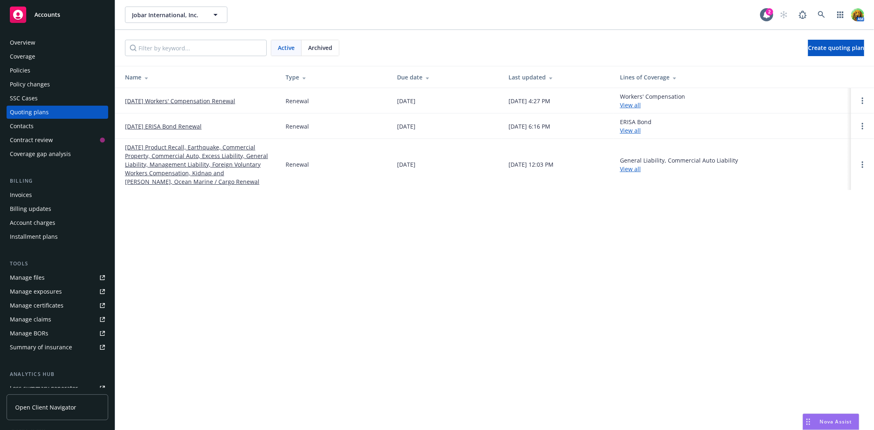
click at [322, 48] on span "Archived" at bounding box center [320, 47] width 24 height 9
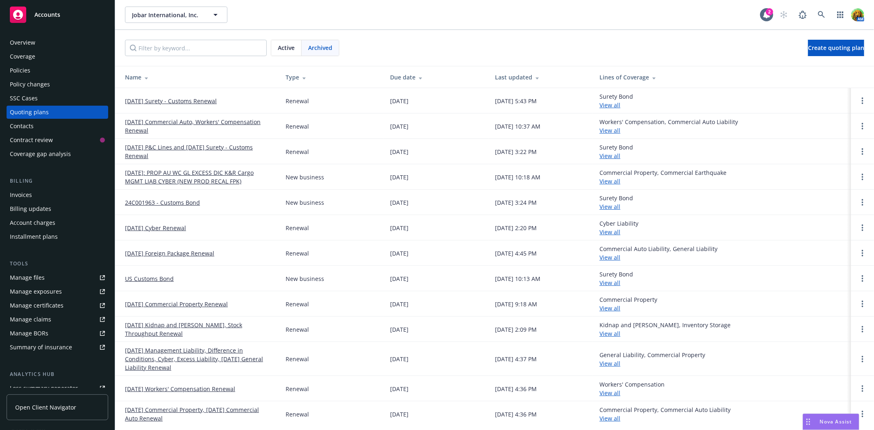
click at [161, 148] on link "[DATE] P&C Lines and [DATE] Surety - Customs Renewal" at bounding box center [198, 151] width 147 height 17
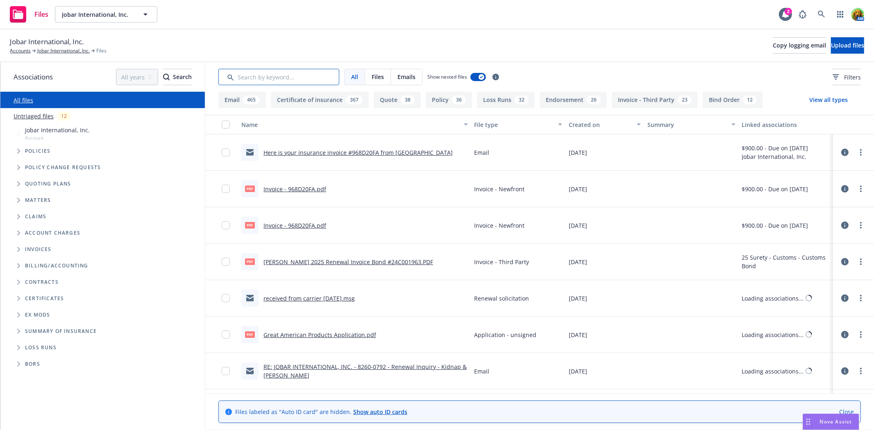
click at [333, 79] on input "Search by keyword..." at bounding box center [278, 77] width 121 height 16
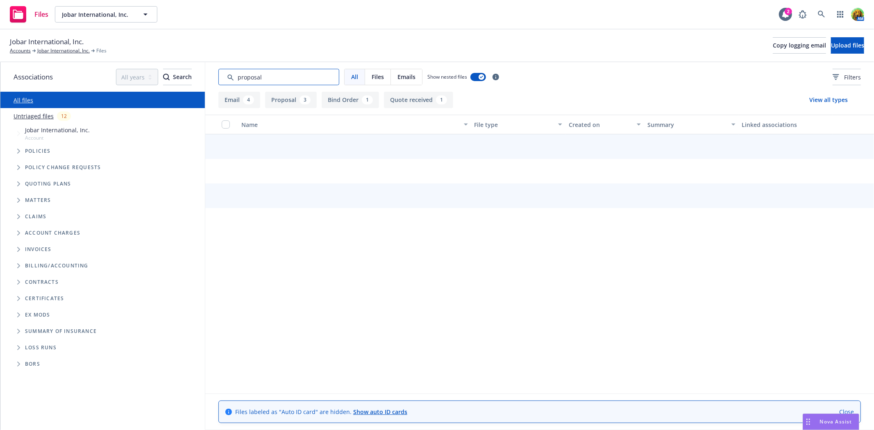
type input "proposal"
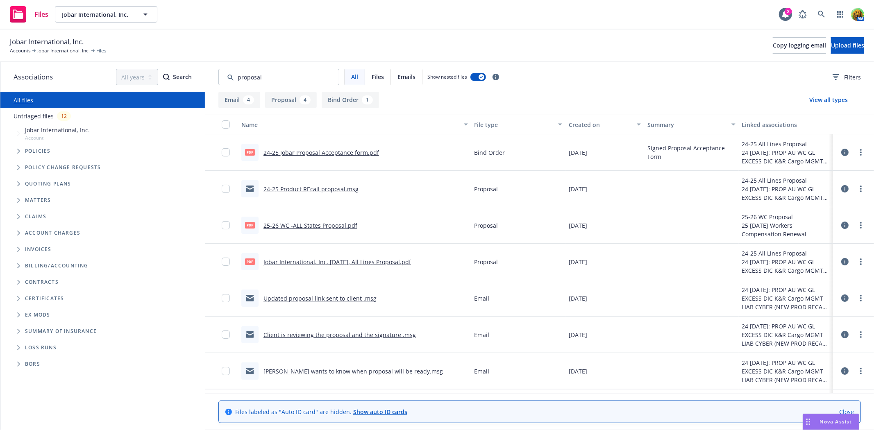
click at [342, 152] on link "24-25 Jobar Proposal Acceptance form.pdf" at bounding box center [321, 153] width 116 height 8
click at [333, 224] on link "25-26 WC -ALL States Proposal.pdf" at bounding box center [310, 226] width 94 height 8
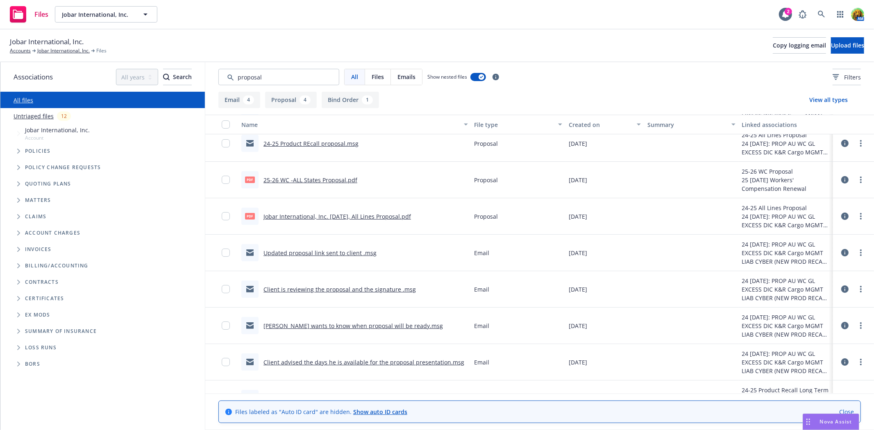
scroll to position [70, 0]
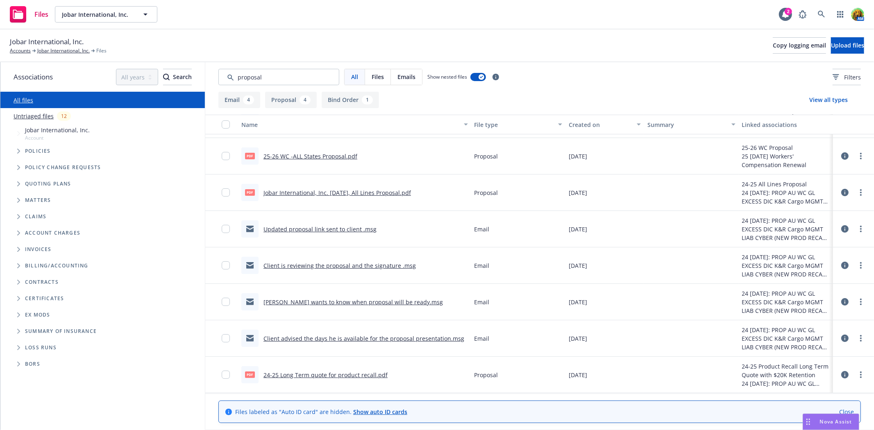
click at [314, 267] on link "Client is reviewing the proposal and the signature .msg" at bounding box center [339, 266] width 152 height 8
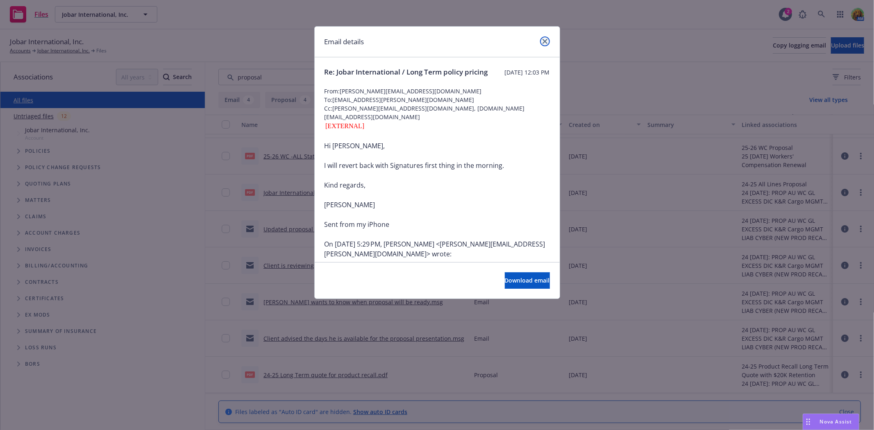
click at [544, 43] on icon "close" at bounding box center [544, 41] width 5 height 5
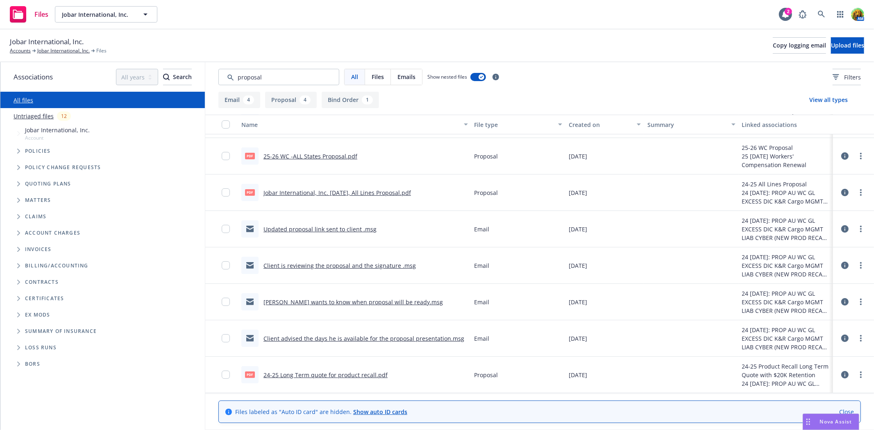
click at [322, 230] on link "Updated proposal link sent to client .msg" at bounding box center [319, 229] width 113 height 8
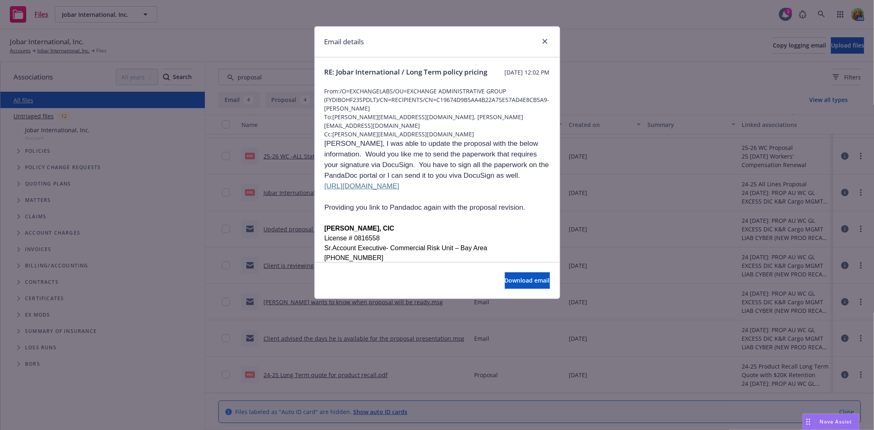
click at [396, 189] on link "https://app.pandadoc.com/document/3511ee633f6de77cb07c7bb64a5b3455e6deba46" at bounding box center [361, 186] width 75 height 8
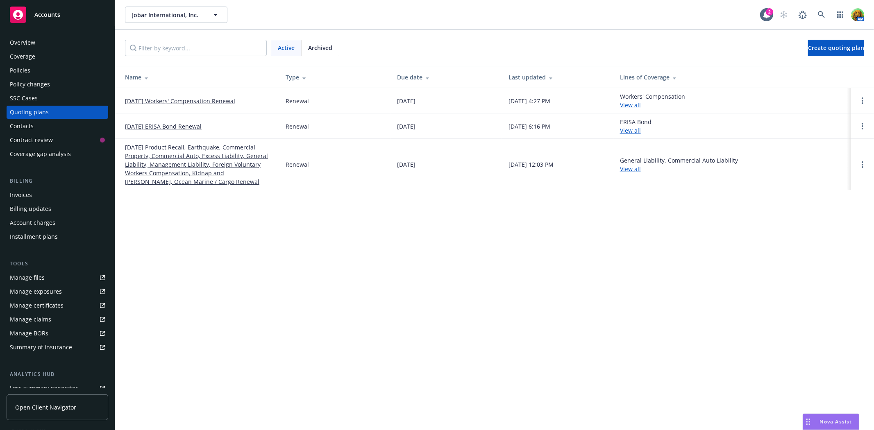
click at [320, 48] on span "Archived" at bounding box center [320, 47] width 24 height 9
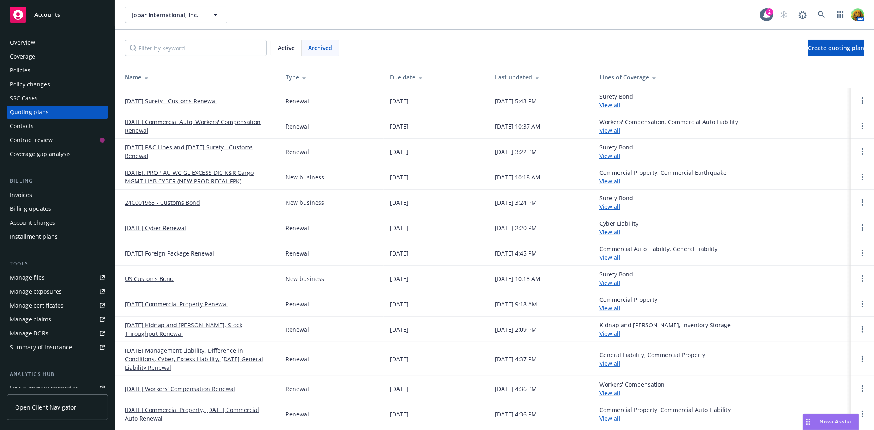
click at [184, 406] on link "[DATE] Commercial Property, [DATE] Commercial Auto Renewal" at bounding box center [198, 414] width 147 height 17
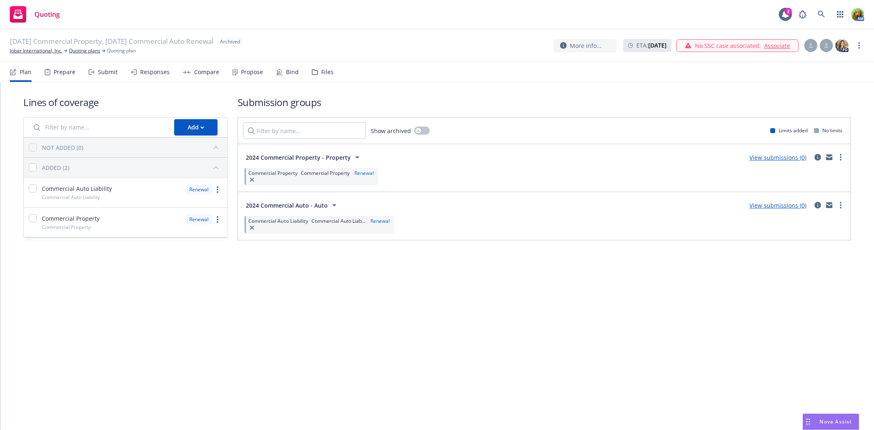
click at [328, 70] on div "Files" at bounding box center [327, 72] width 12 height 7
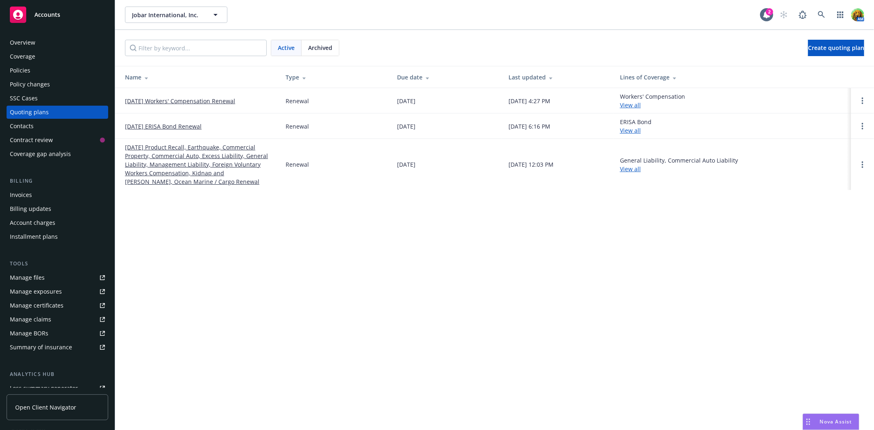
click at [326, 45] on span "Archived" at bounding box center [320, 47] width 24 height 9
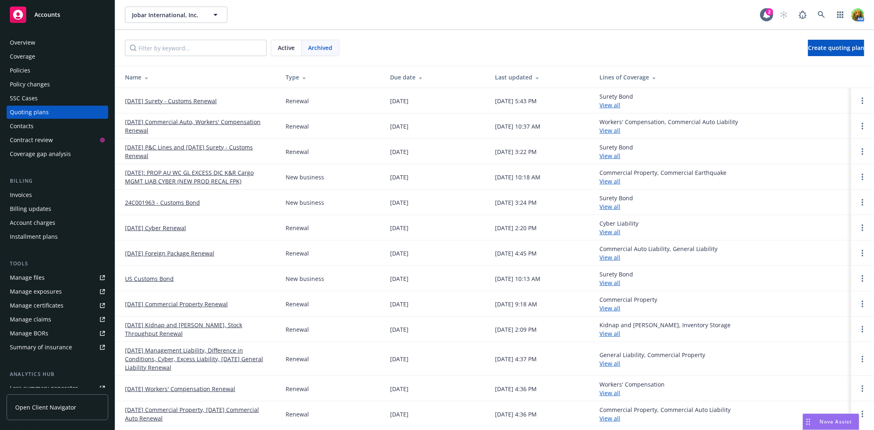
click at [203, 349] on link "08/25/24 Management Liability, Difference in Conditions, Cyber, Excess Liabilit…" at bounding box center [198, 359] width 147 height 26
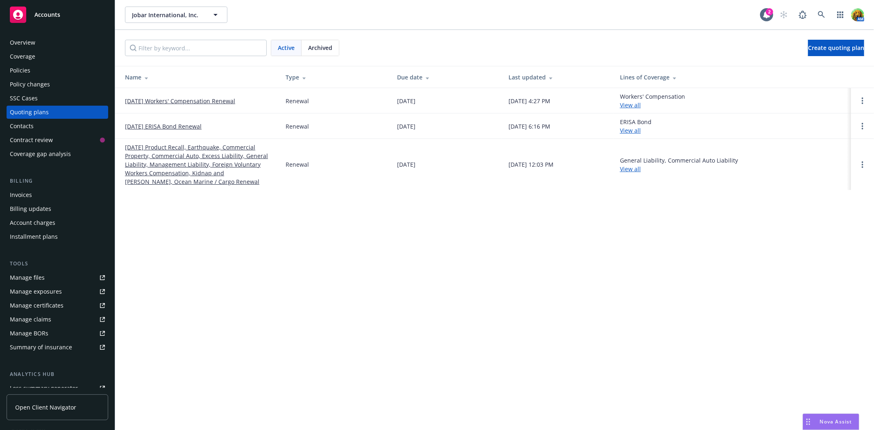
click at [320, 46] on span "Archived" at bounding box center [320, 47] width 24 height 9
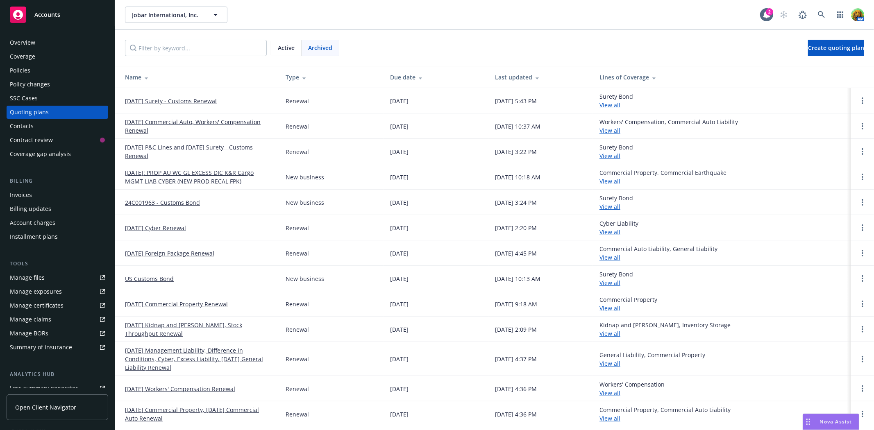
click at [191, 147] on link "8/25/2024 P&C Lines and 10/09/24 Surety - Customs Renewal" at bounding box center [198, 151] width 147 height 17
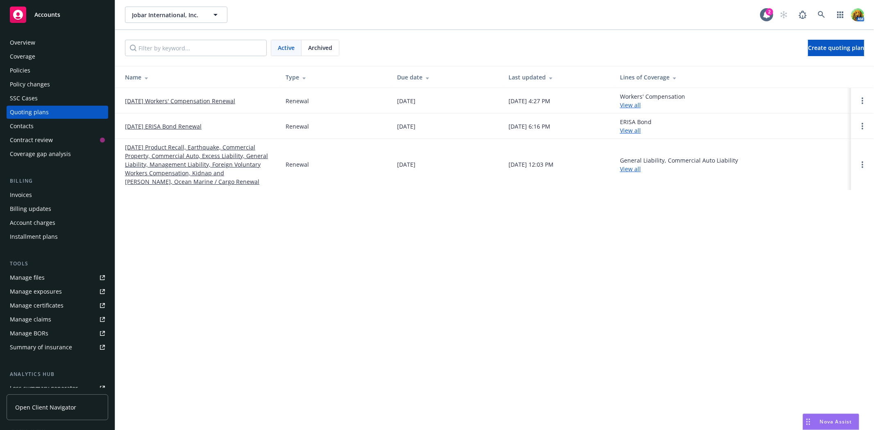
click at [328, 47] on span "Archived" at bounding box center [320, 47] width 24 height 9
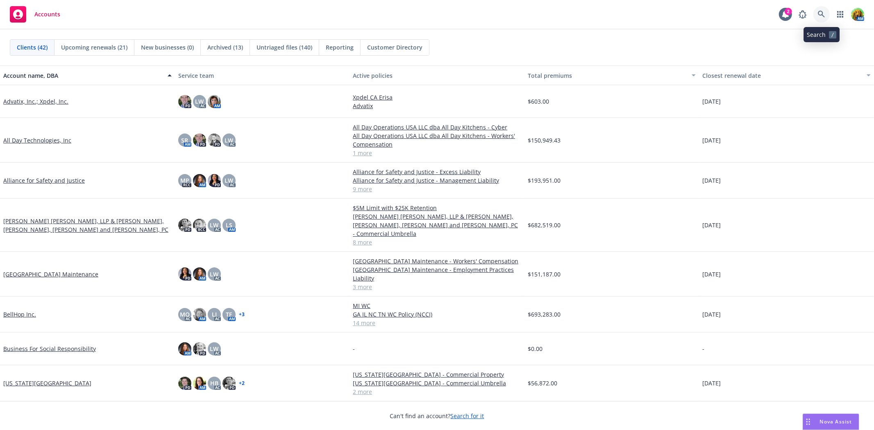
click at [828, 19] on link at bounding box center [821, 14] width 16 height 16
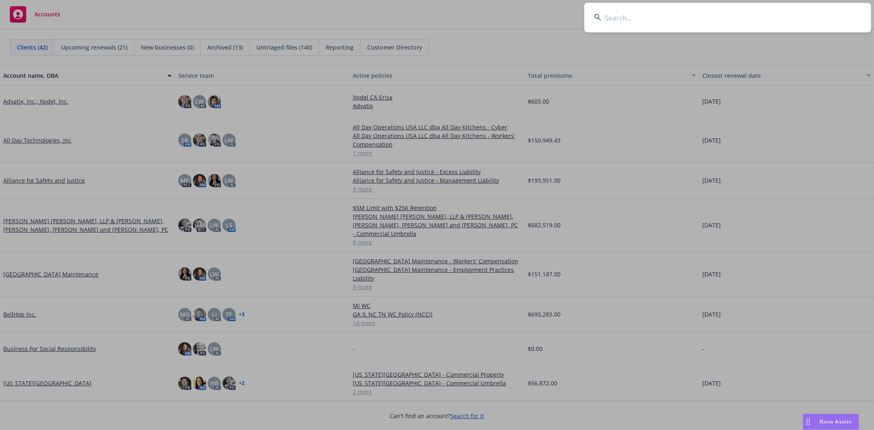
click at [759, 26] on input at bounding box center [727, 17] width 287 height 29
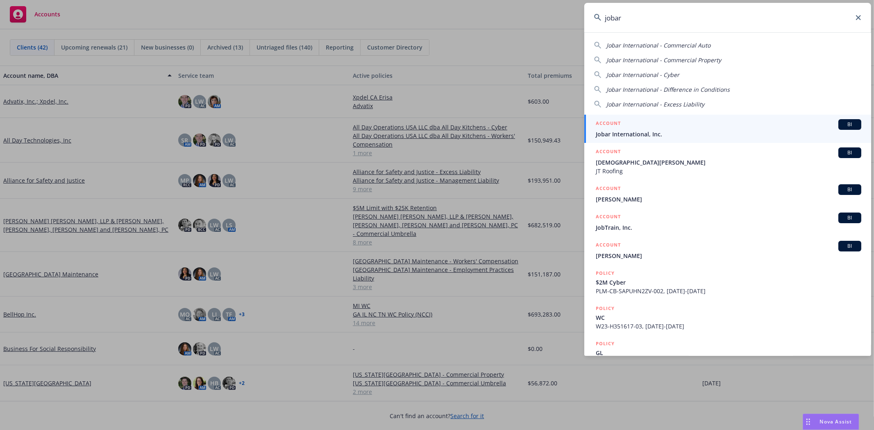
type input "jobar"
click at [686, 130] on span "Jobar International, Inc." at bounding box center [728, 134] width 265 height 9
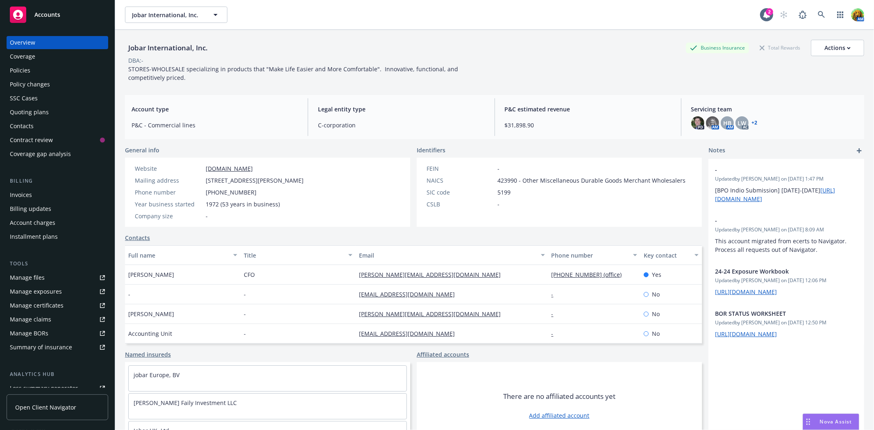
click at [35, 70] on div "Policies" at bounding box center [57, 70] width 95 height 13
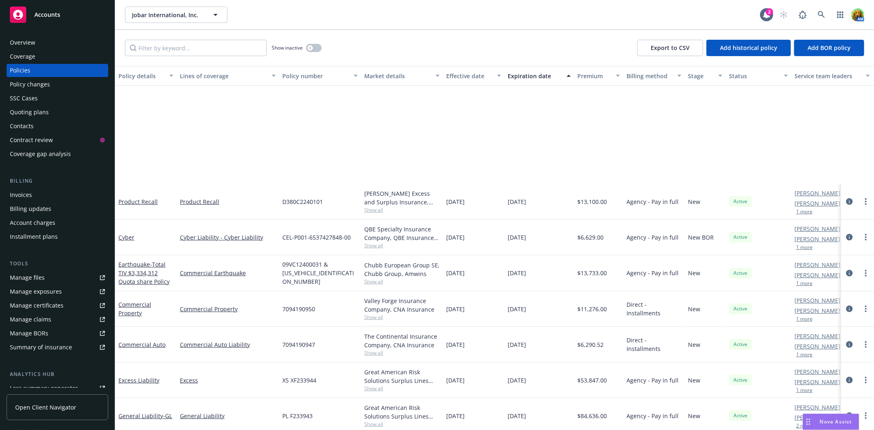
scroll to position [182, 0]
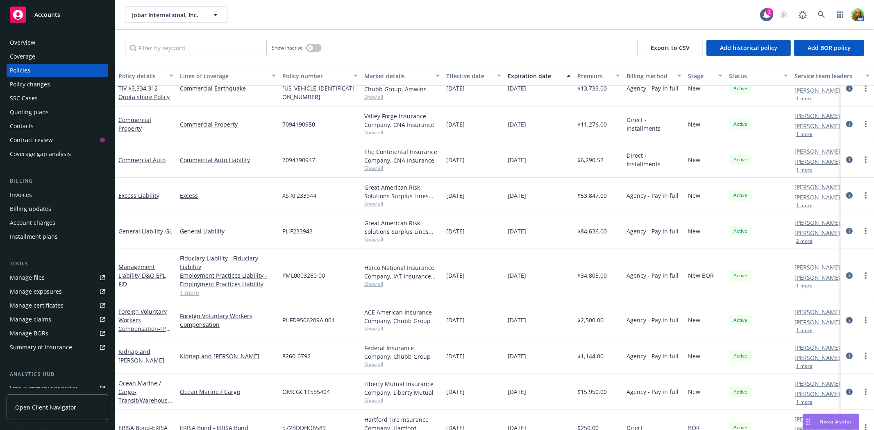
click at [30, 273] on div "Manage files" at bounding box center [27, 277] width 35 height 13
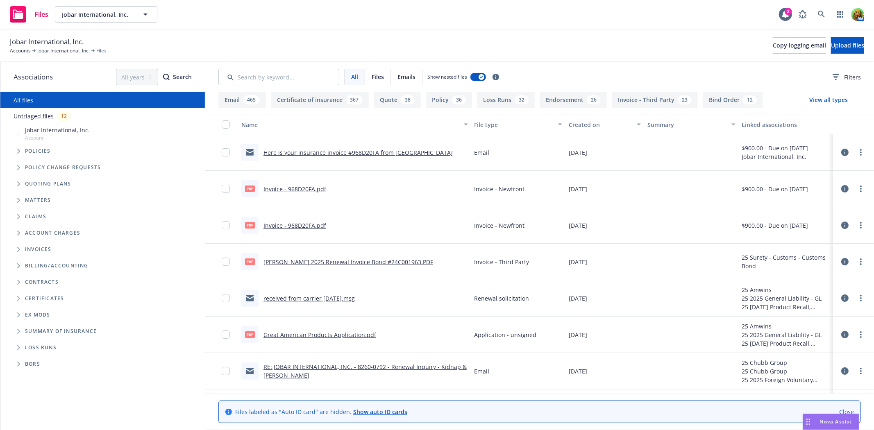
click at [326, 150] on link "Here is your insurance invoice #968D20FA from Newfront" at bounding box center [357, 153] width 189 height 8
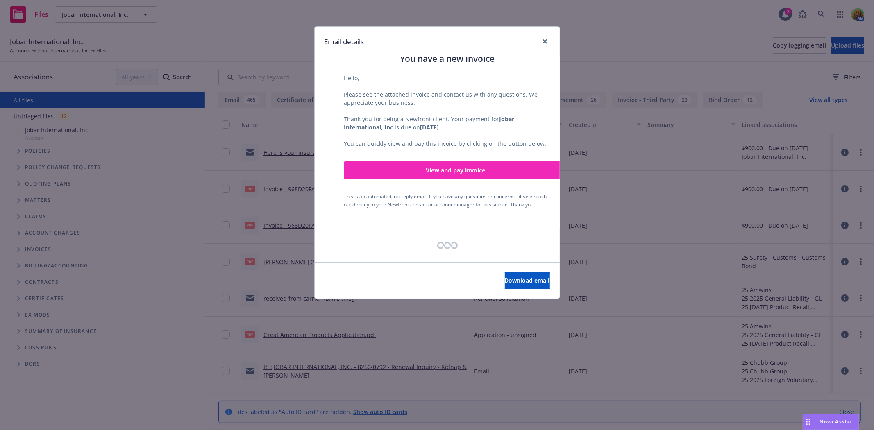
scroll to position [226, 0]
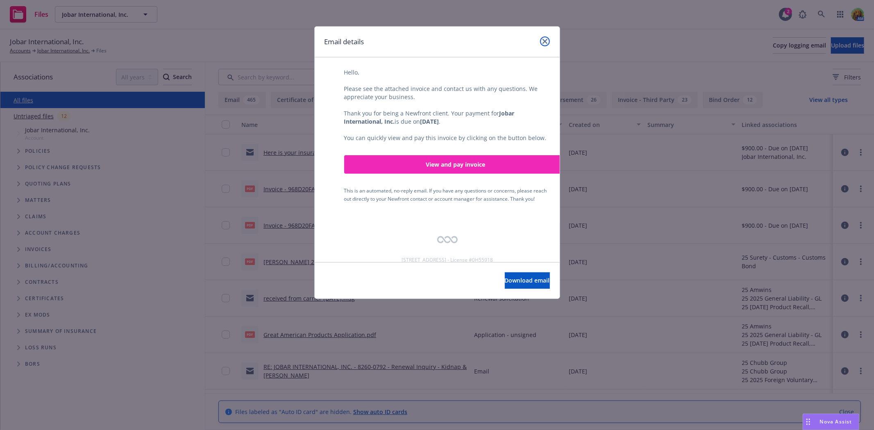
click at [545, 43] on icon "close" at bounding box center [544, 41] width 5 height 5
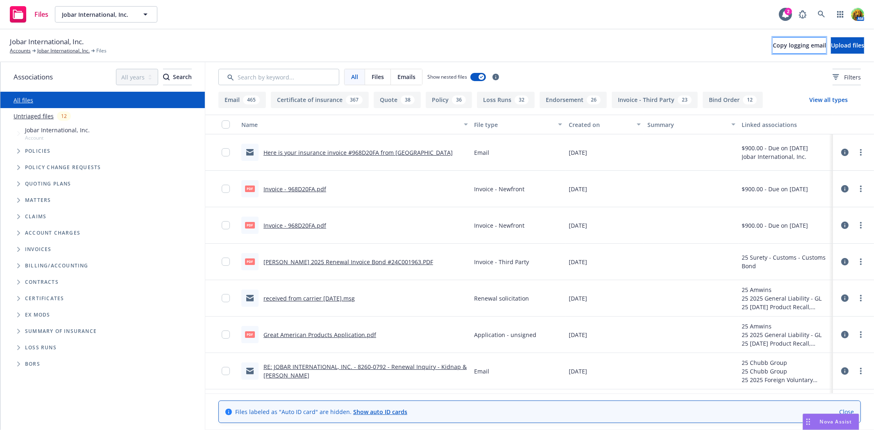
click at [773, 50] on button "Copy logging email" at bounding box center [799, 45] width 53 height 16
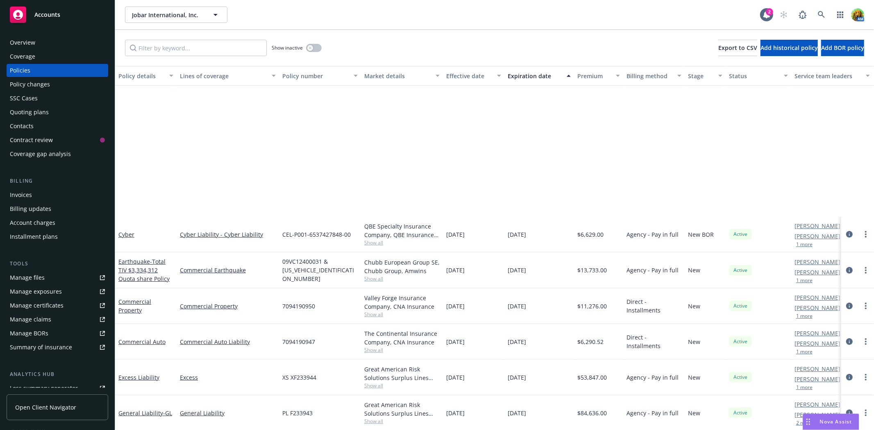
scroll to position [182, 0]
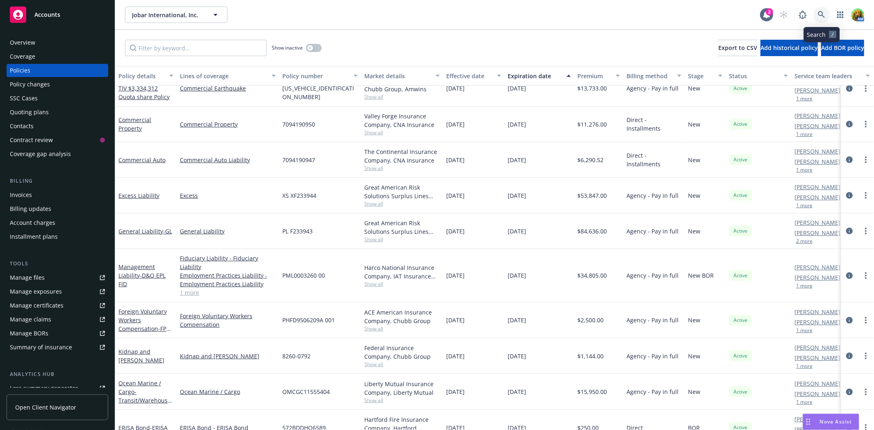
click at [819, 15] on icon at bounding box center [821, 14] width 7 height 7
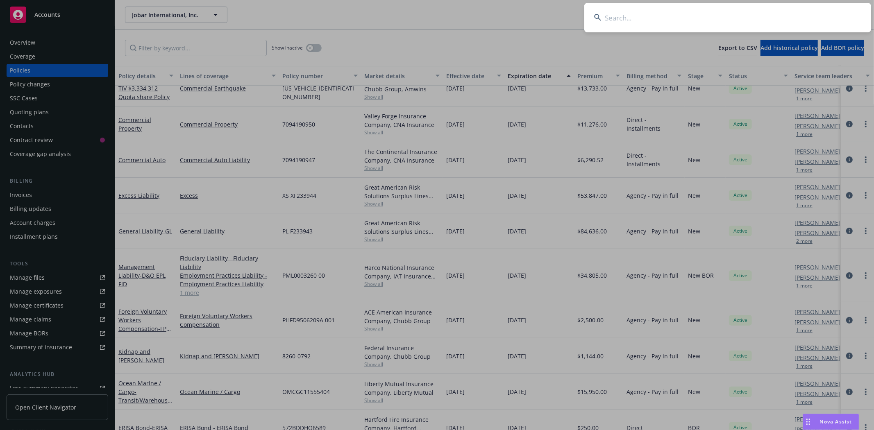
click at [626, 21] on input at bounding box center [727, 17] width 287 height 29
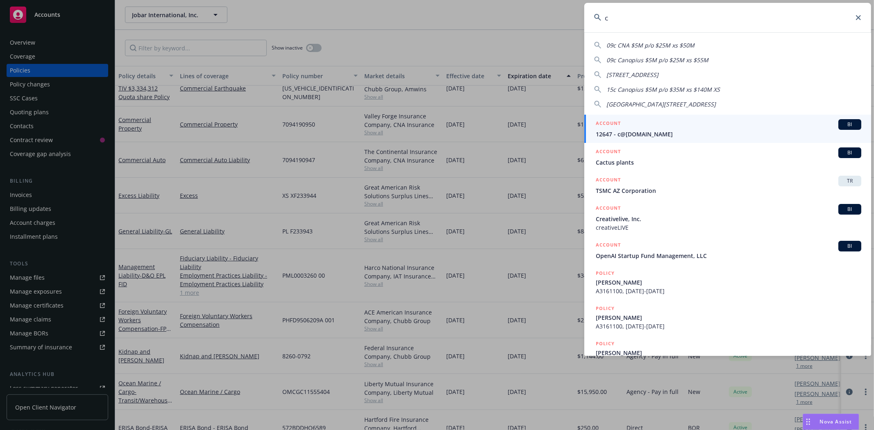
drag, startPoint x: 793, startPoint y: 21, endPoint x: 528, endPoint y: -2, distance: 266.0
click at [528, 0] on html "Accounts Overview Coverage Policies Policy changes SSC Cases Quoting plans Cont…" at bounding box center [437, 215] width 874 height 430
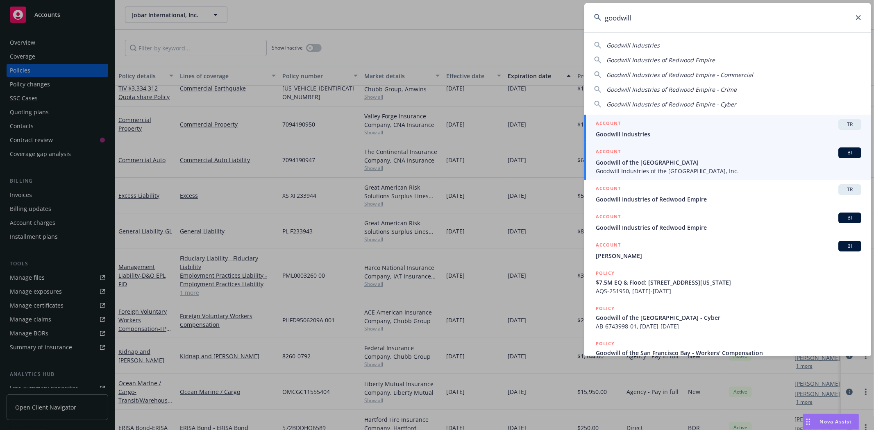
type input "goodwill"
click at [625, 171] on span "Goodwill Industries of the Greater East Bay, Inc." at bounding box center [728, 171] width 265 height 9
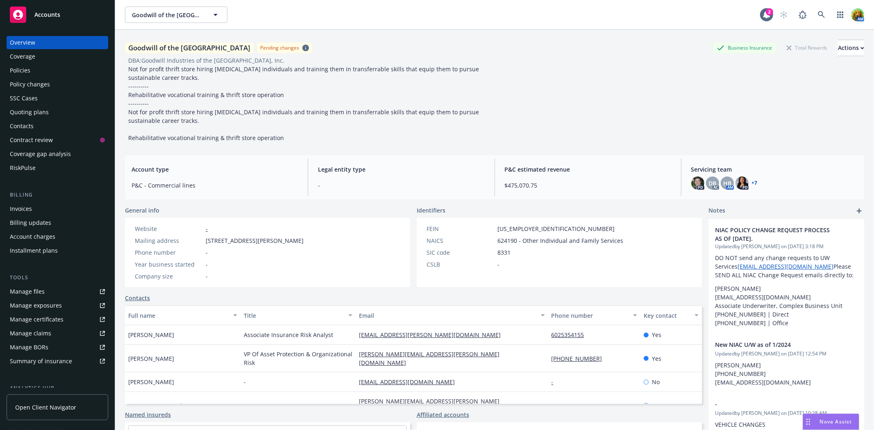
click at [23, 69] on div "Policies" at bounding box center [20, 70] width 20 height 13
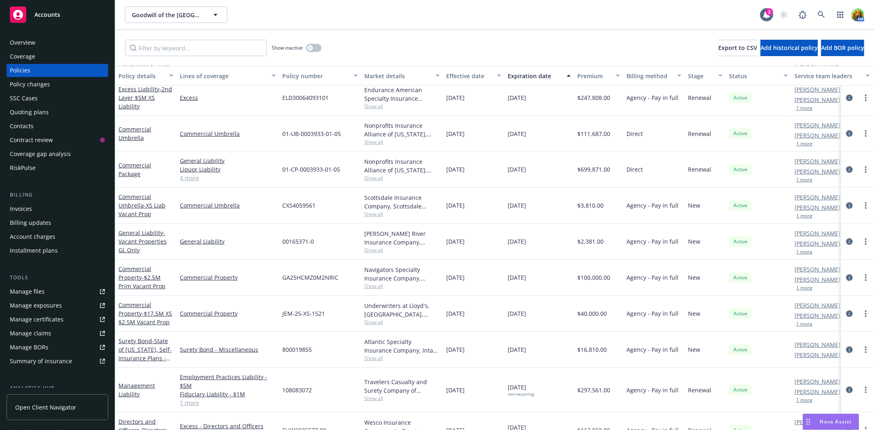
scroll to position [301, 0]
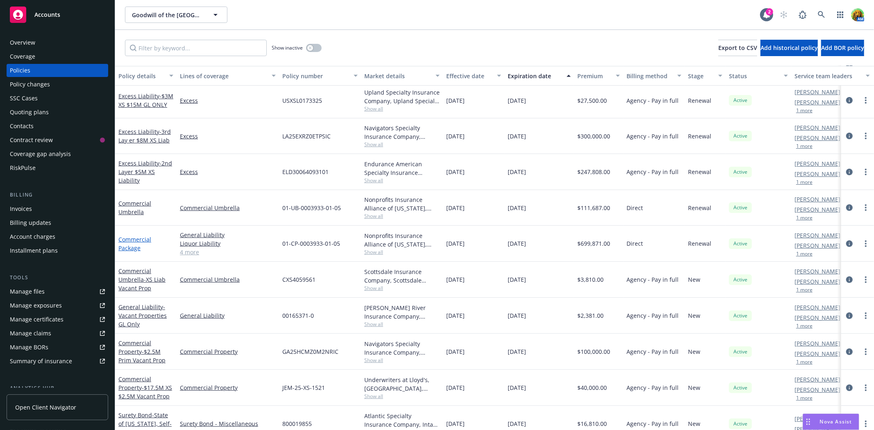
click at [138, 239] on link "Commercial Package" at bounding box center [134, 244] width 33 height 16
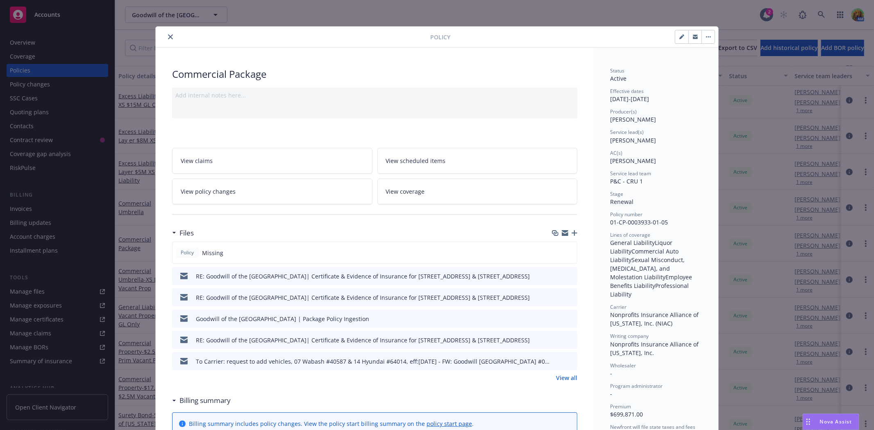
click at [420, 163] on span "View scheduled items" at bounding box center [416, 160] width 60 height 9
click at [168, 37] on icon "close" at bounding box center [170, 36] width 5 height 5
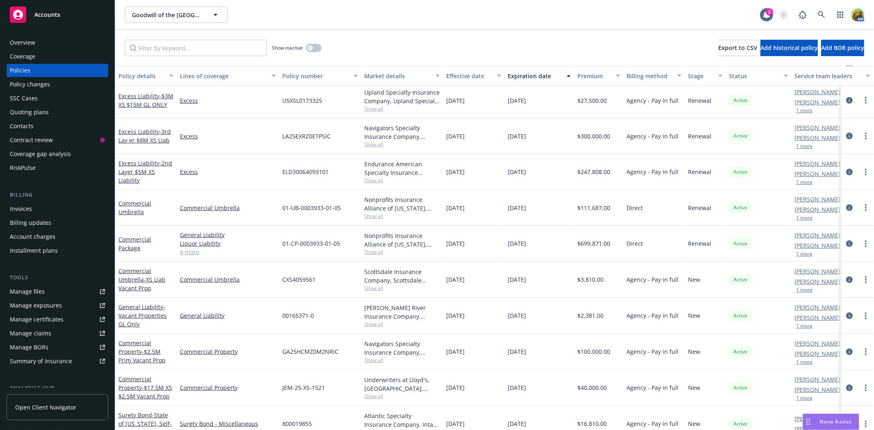
click at [34, 288] on div "Manage files" at bounding box center [27, 291] width 35 height 13
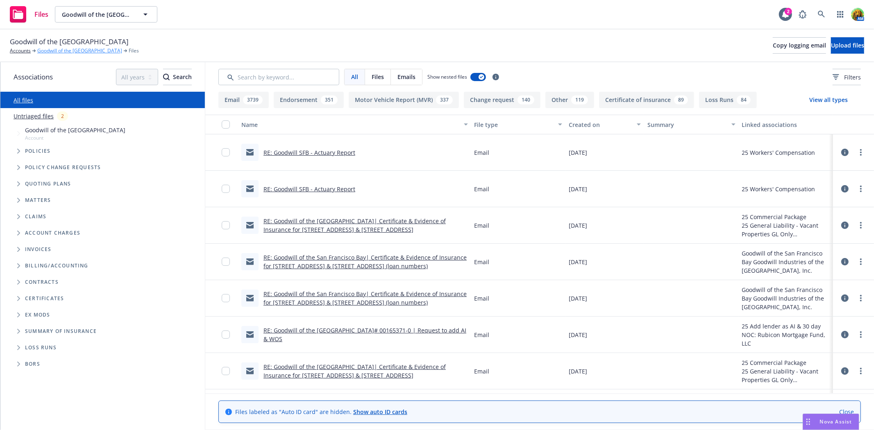
click at [78, 52] on link "Goodwill of the [GEOGRAPHIC_DATA]" at bounding box center [79, 50] width 85 height 7
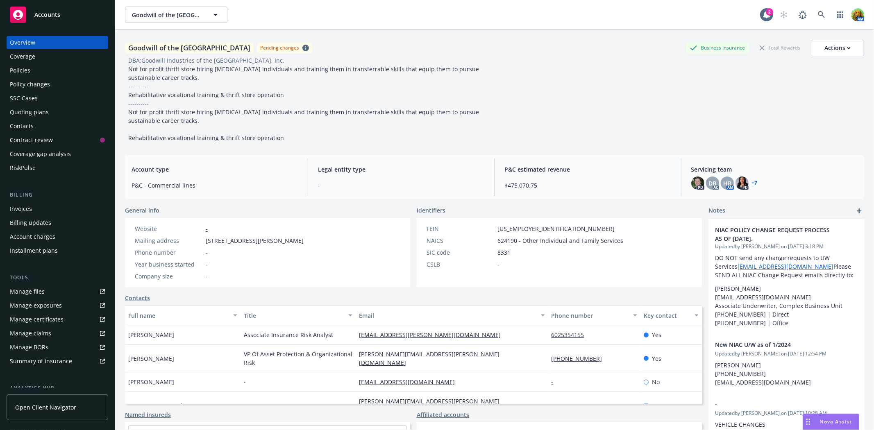
click at [26, 74] on div "Policies" at bounding box center [20, 70] width 20 height 13
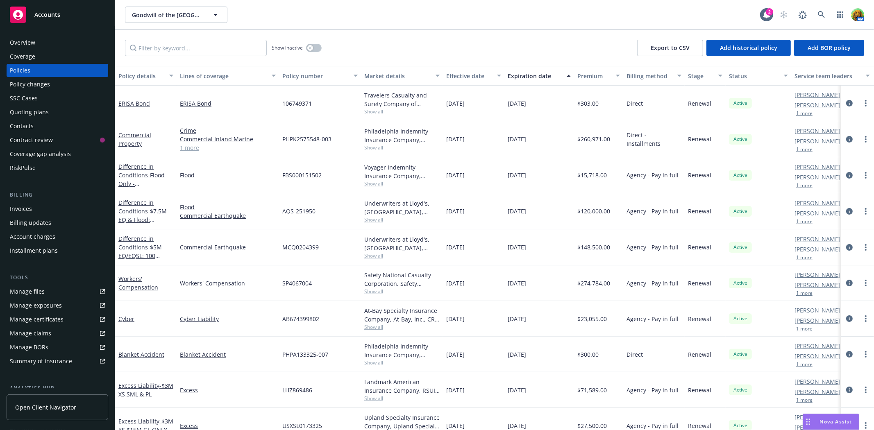
click at [33, 289] on div "Manage files" at bounding box center [27, 291] width 35 height 13
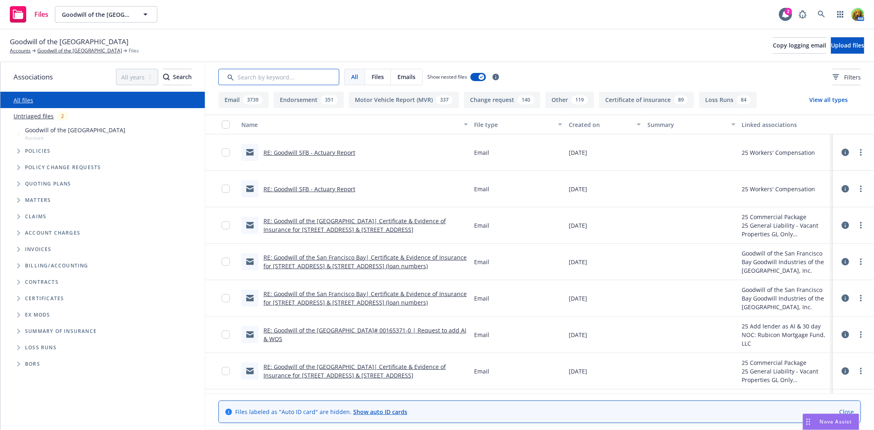
click at [304, 77] on input "Search by keyword..." at bounding box center [278, 77] width 121 height 16
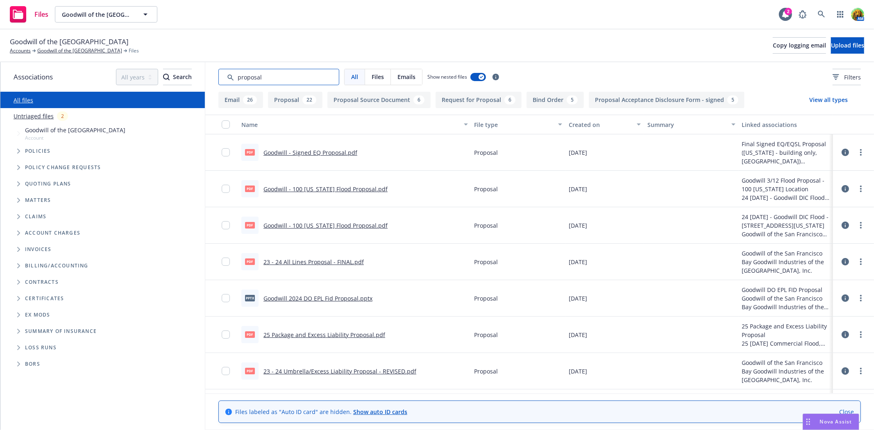
type input "proposal"
click at [285, 263] on link "23 - 24 All Lines Proposal - FINAL.pdf" at bounding box center [313, 262] width 100 height 8
